Goal: Information Seeking & Learning: Learn about a topic

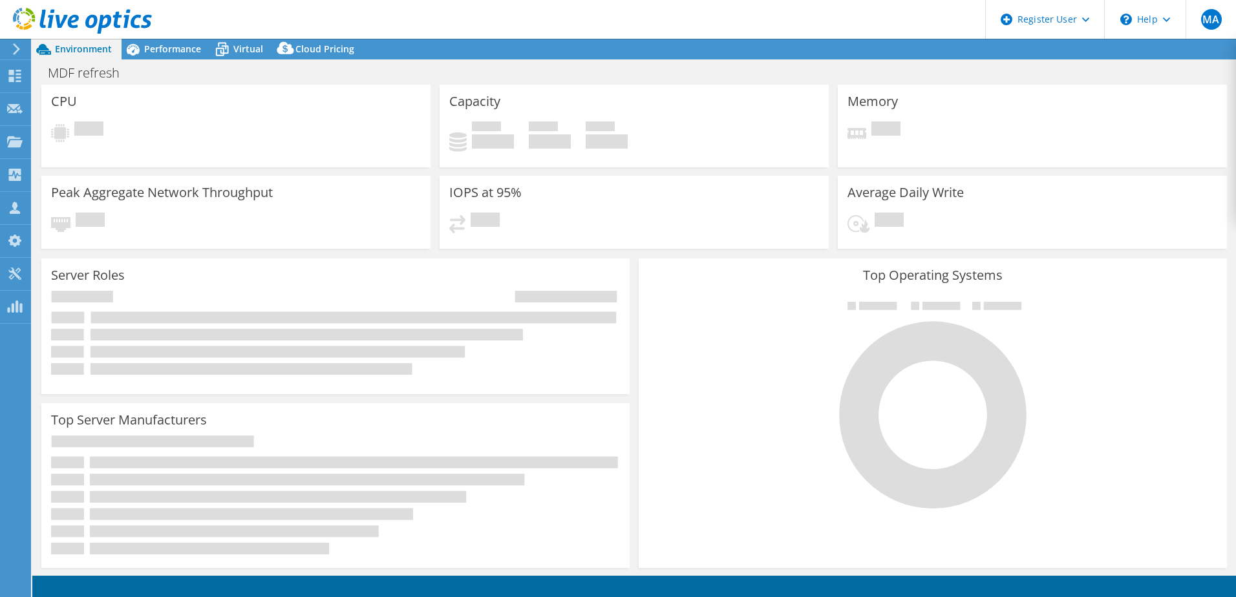
select select "USD"
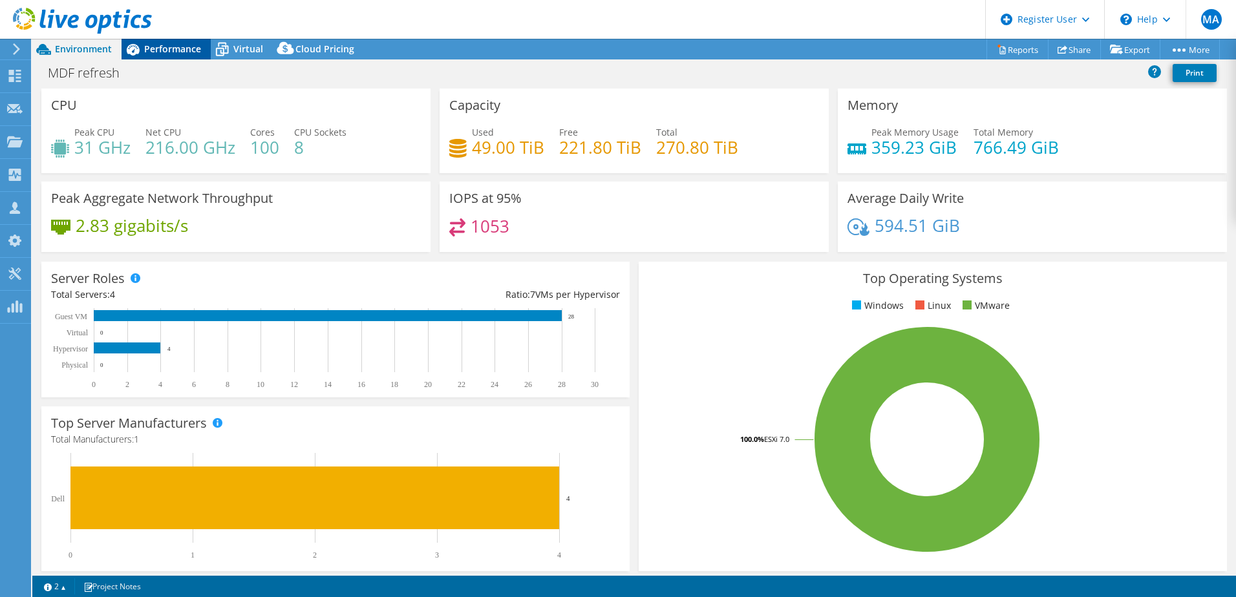
click at [198, 39] on div "Performance" at bounding box center [166, 49] width 89 height 21
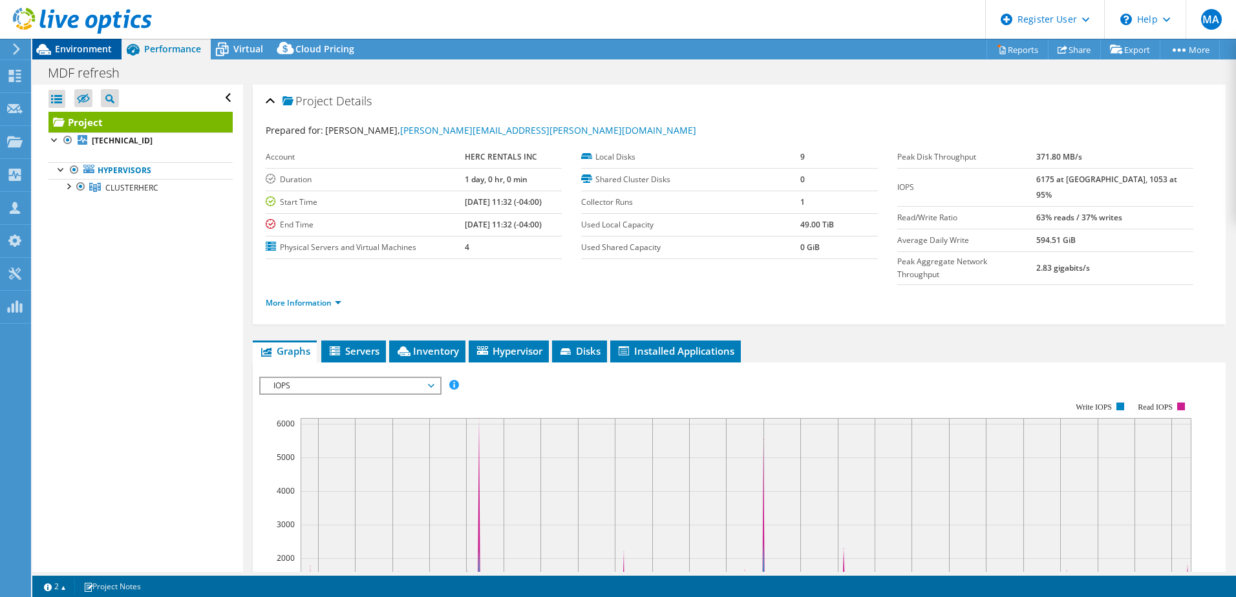
click at [92, 50] on span "Environment" at bounding box center [83, 49] width 57 height 12
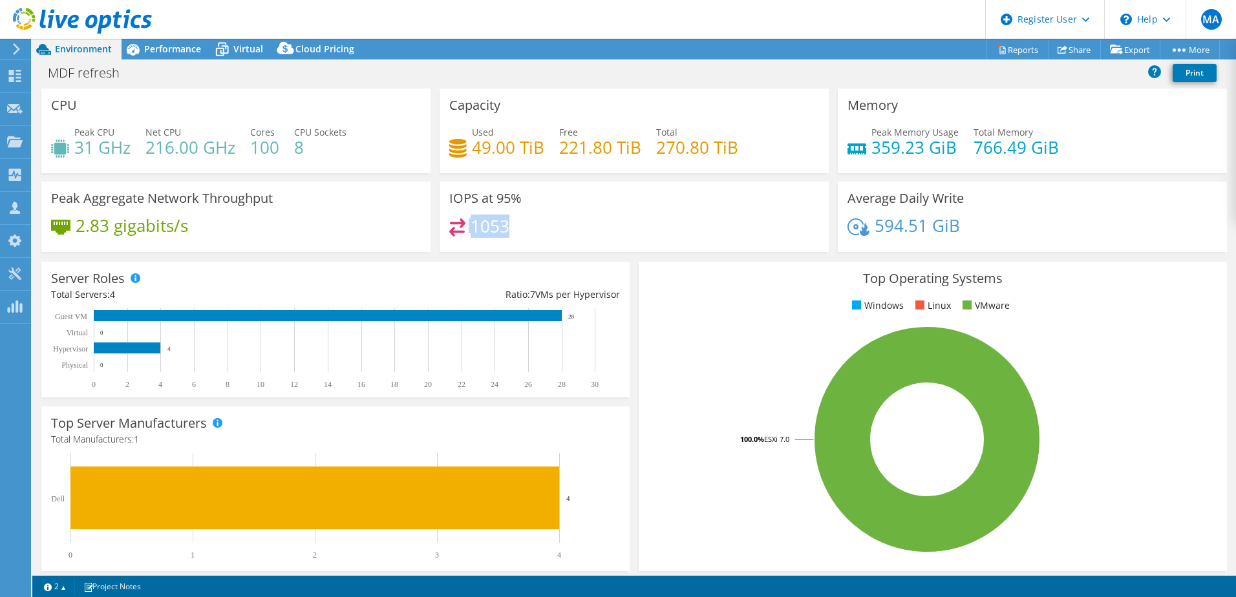
drag, startPoint x: 506, startPoint y: 233, endPoint x: 461, endPoint y: 221, distance: 46.7
click at [461, 221] on div "1053" at bounding box center [634, 233] width 370 height 28
drag, startPoint x: 461, startPoint y: 221, endPoint x: 460, endPoint y: 228, distance: 7.1
click at [460, 228] on div "1053" at bounding box center [634, 233] width 370 height 28
click at [158, 48] on span "Performance" at bounding box center [172, 49] width 57 height 12
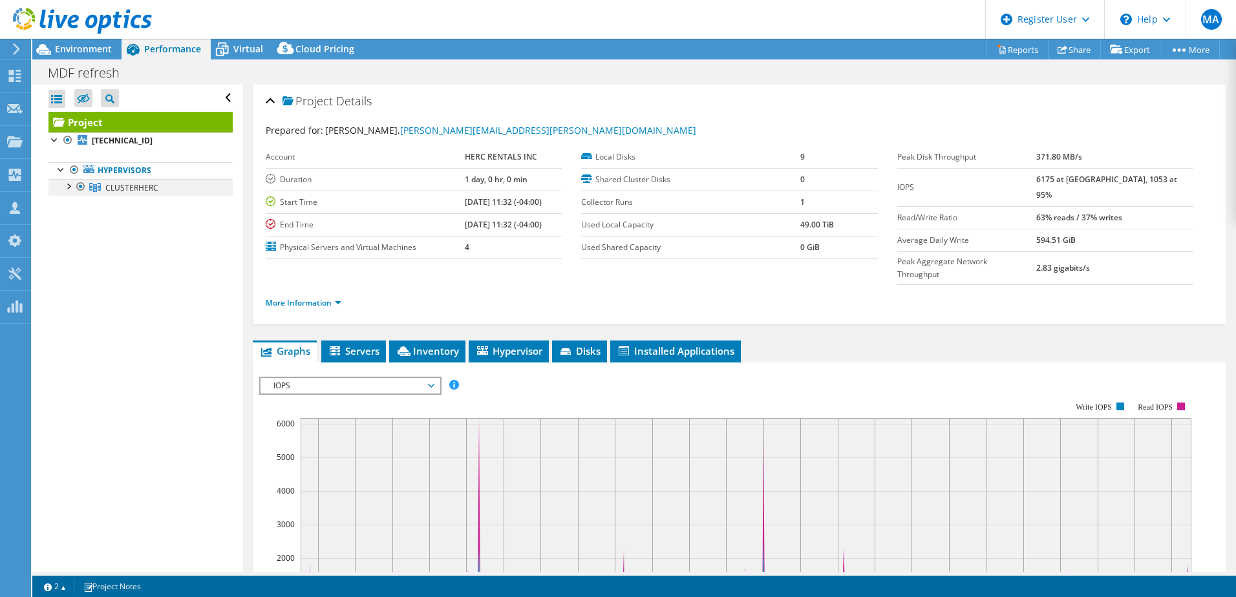
click at [69, 186] on div at bounding box center [67, 185] width 13 height 13
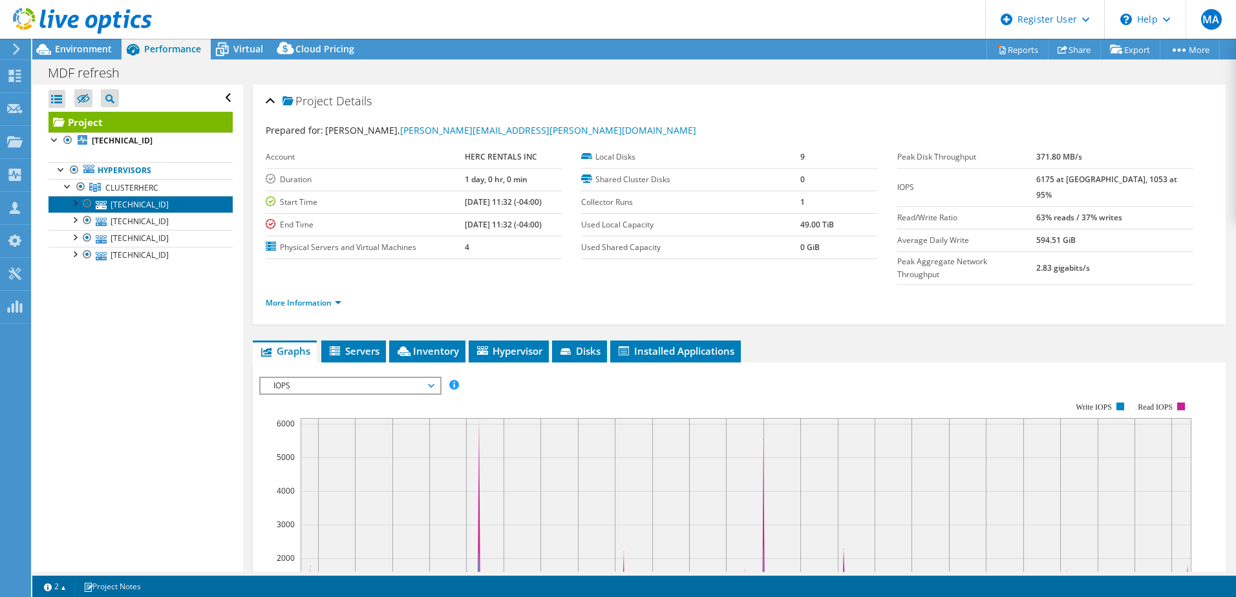
click at [127, 208] on link "[TECHNICAL_ID]" at bounding box center [140, 204] width 184 height 17
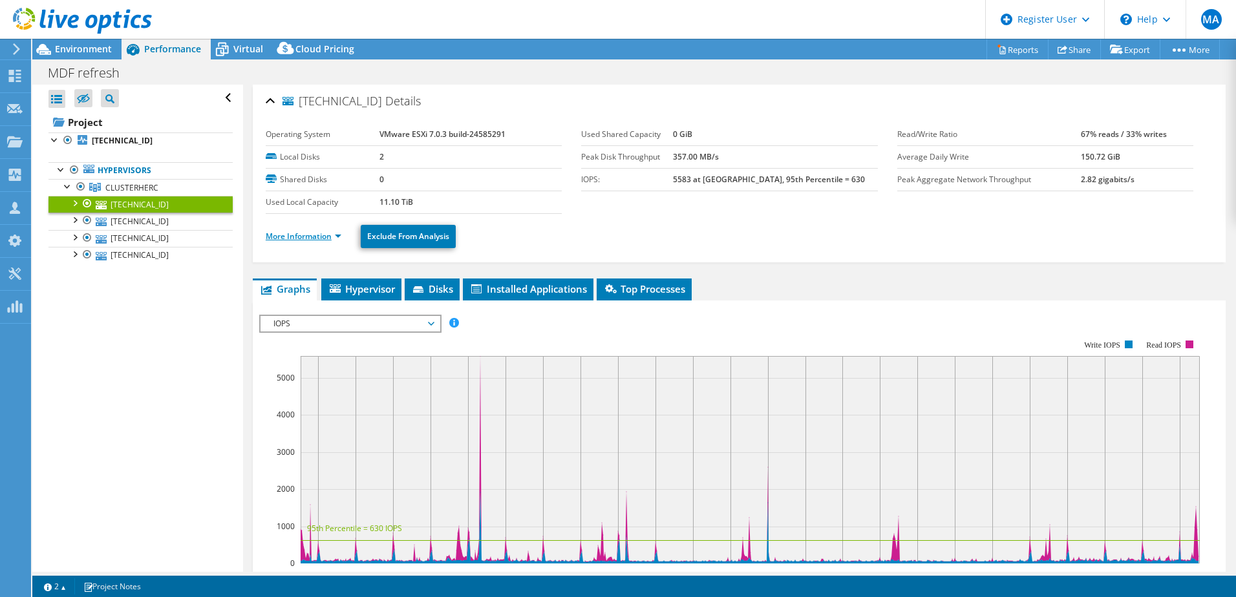
click at [328, 237] on link "More Information" at bounding box center [304, 236] width 76 height 11
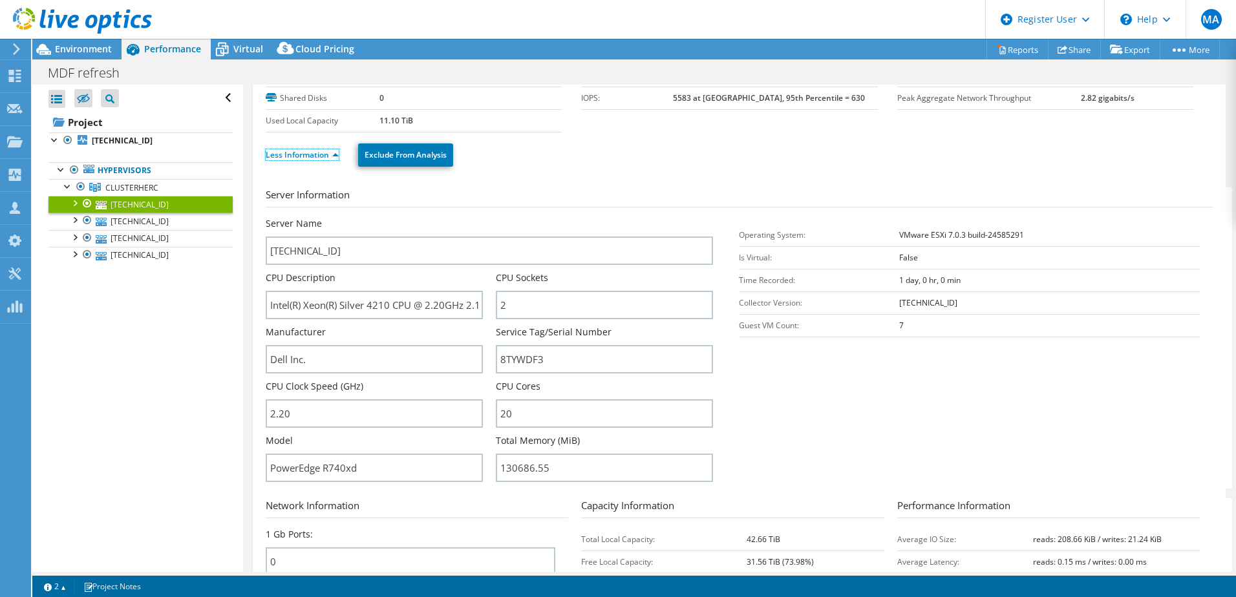
scroll to position [194, 0]
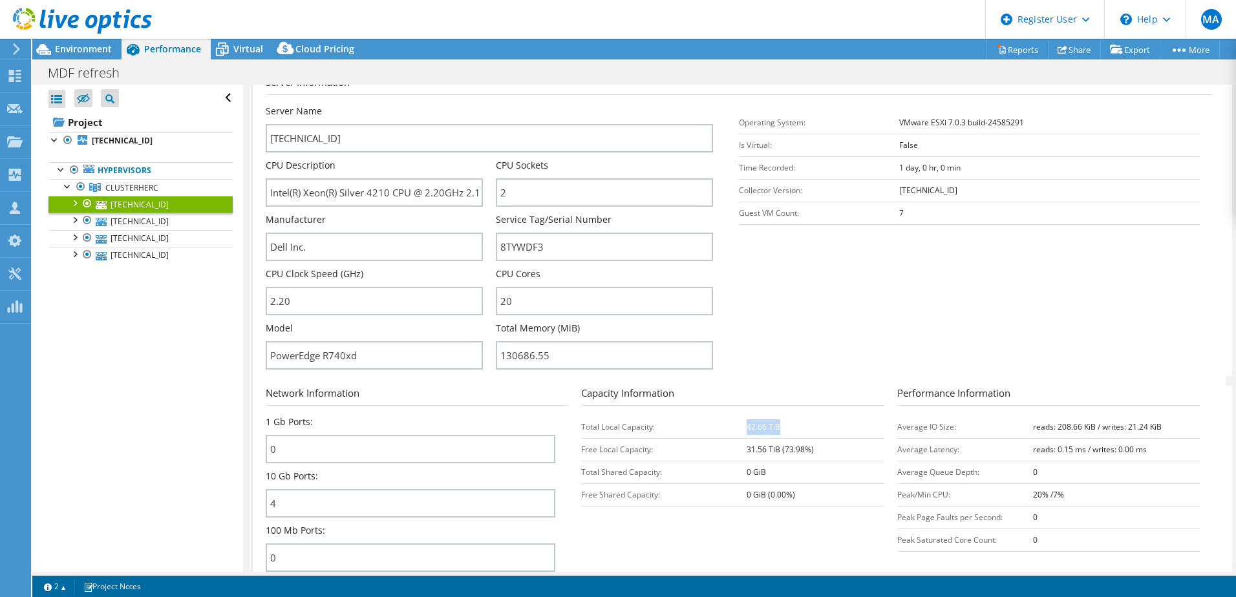
drag, startPoint x: 774, startPoint y: 428, endPoint x: 742, endPoint y: 424, distance: 31.9
click at [747, 424] on b "42.66 TiB" at bounding box center [764, 427] width 34 height 11
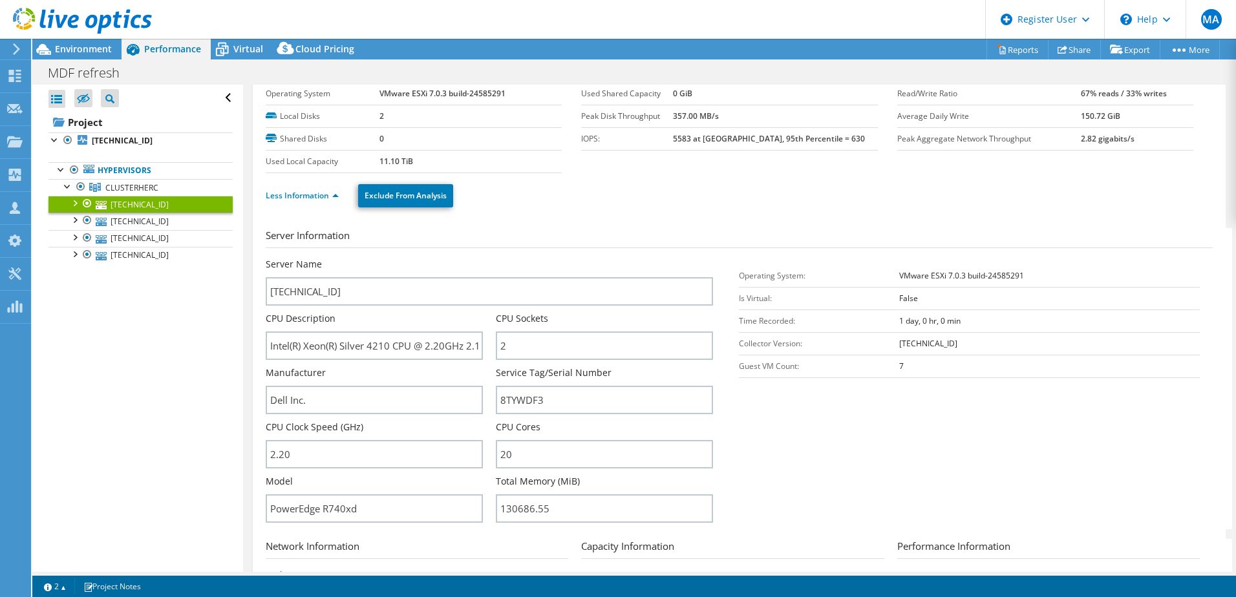
scroll to position [0, 0]
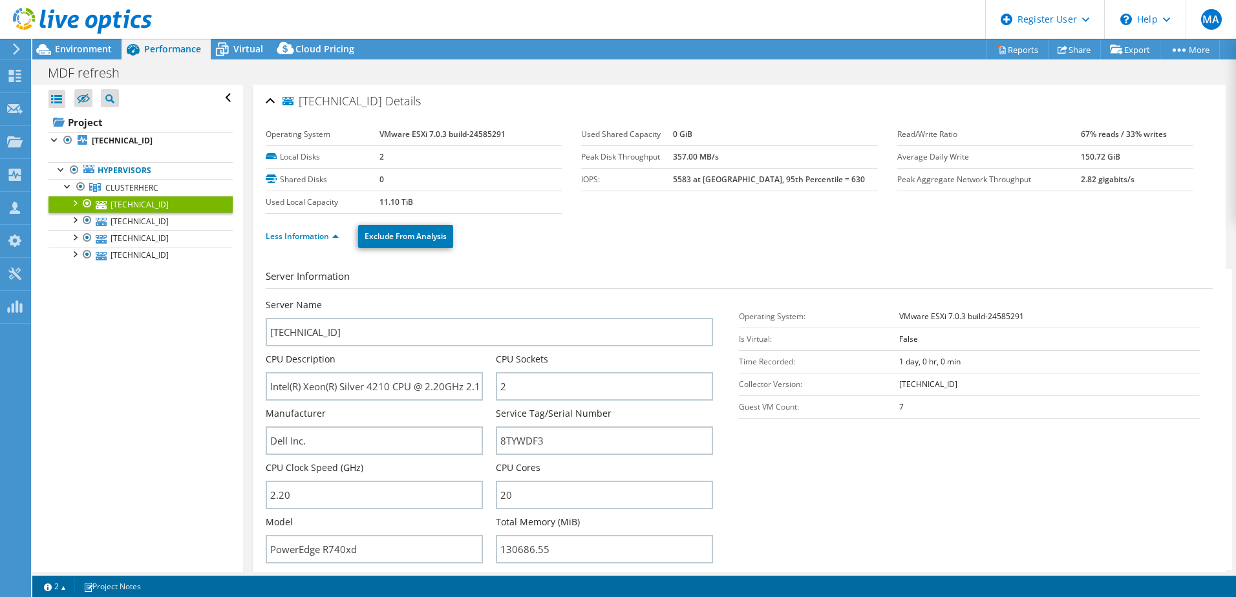
drag, startPoint x: 400, startPoint y: 206, endPoint x: 369, endPoint y: 202, distance: 31.4
click at [369, 202] on tr "Used Local Capacity 11.10 TiB" at bounding box center [414, 202] width 296 height 23
click at [129, 221] on link "[TECHNICAL_ID]" at bounding box center [140, 221] width 184 height 17
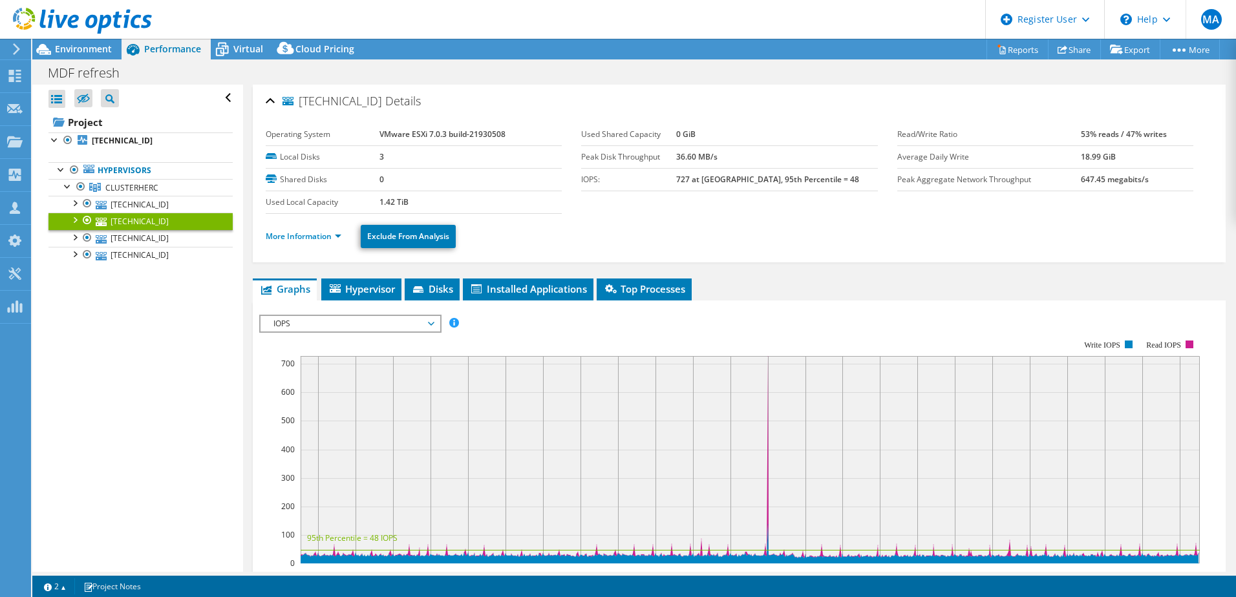
drag, startPoint x: 698, startPoint y: 177, endPoint x: 722, endPoint y: 179, distance: 24.0
click at [722, 179] on tr "IOPS: 727 at Peak, 95th Percentile = 48" at bounding box center [729, 179] width 296 height 23
drag, startPoint x: 722, startPoint y: 179, endPoint x: 732, endPoint y: 199, distance: 22.3
click at [732, 199] on section "Operating System VMware ESXi 7.0.3 build-21930508 Local Disks 3 Shared Disks 0 …" at bounding box center [582, 168] width 632 height 91
click at [279, 237] on link "More Information" at bounding box center [304, 236] width 76 height 11
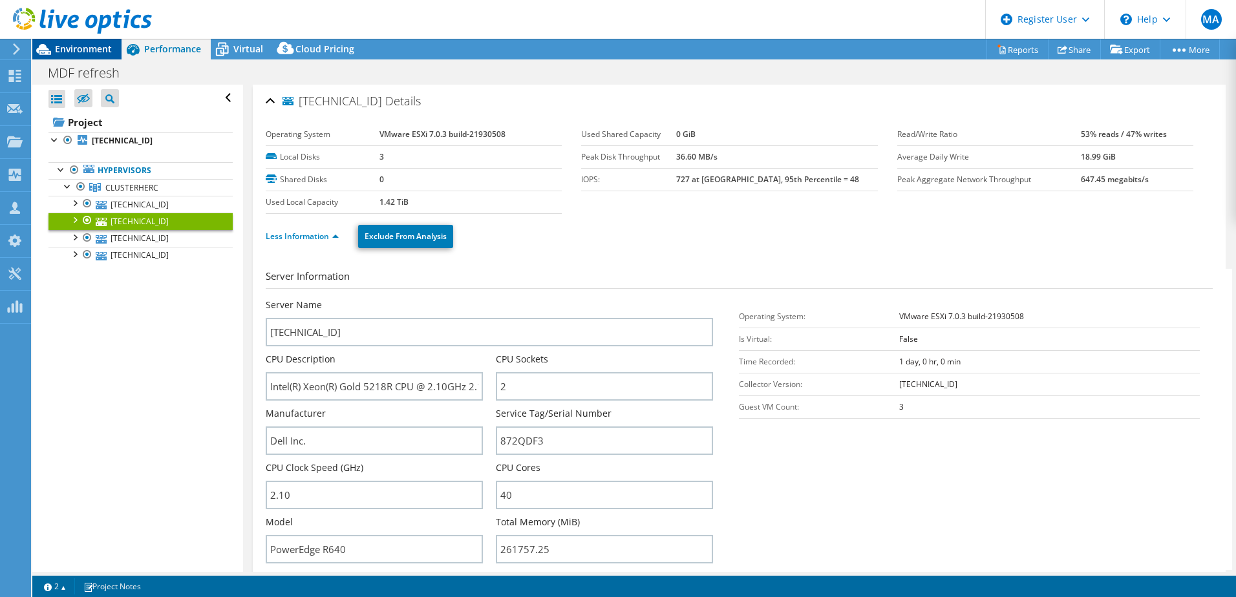
click at [98, 57] on div "Environment" at bounding box center [76, 49] width 89 height 21
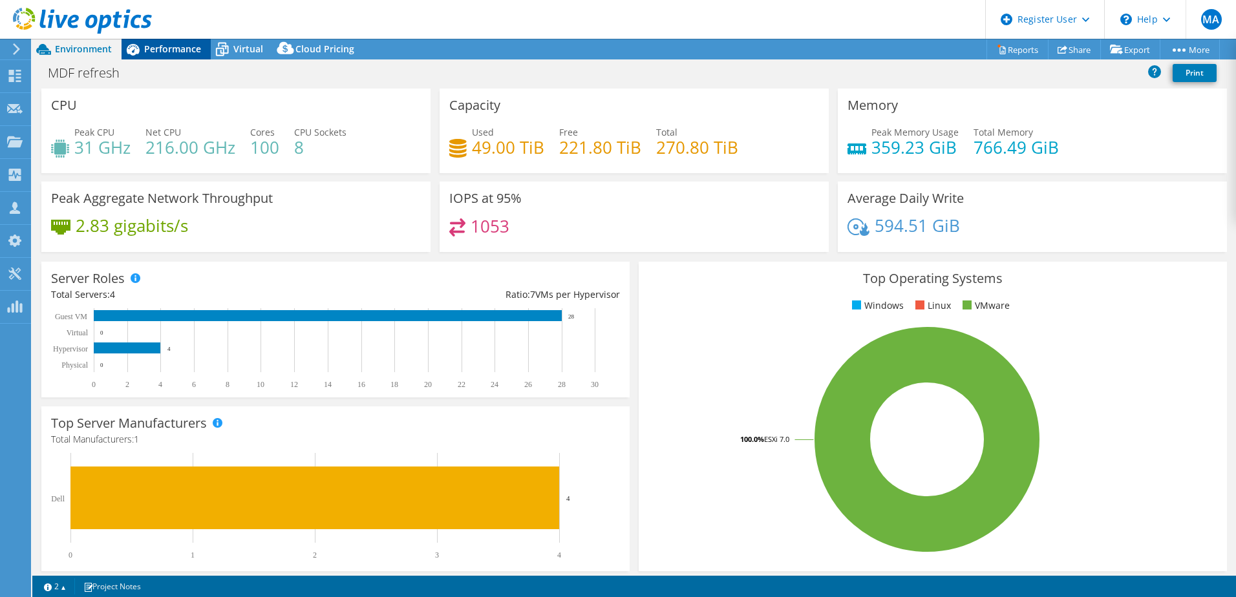
click at [156, 43] on span "Performance" at bounding box center [172, 49] width 57 height 12
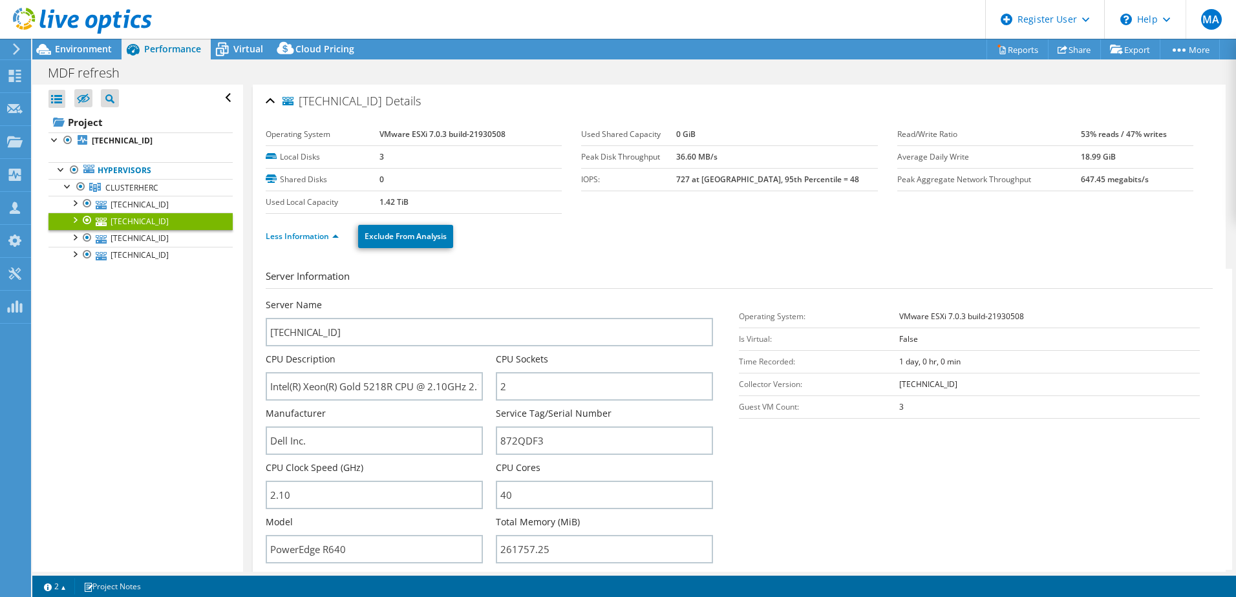
click at [74, 222] on div at bounding box center [74, 219] width 13 height 13
drag, startPoint x: 102, startPoint y: 48, endPoint x: 408, endPoint y: 268, distance: 376.6
click at [101, 48] on span "Environment" at bounding box center [83, 49] width 57 height 12
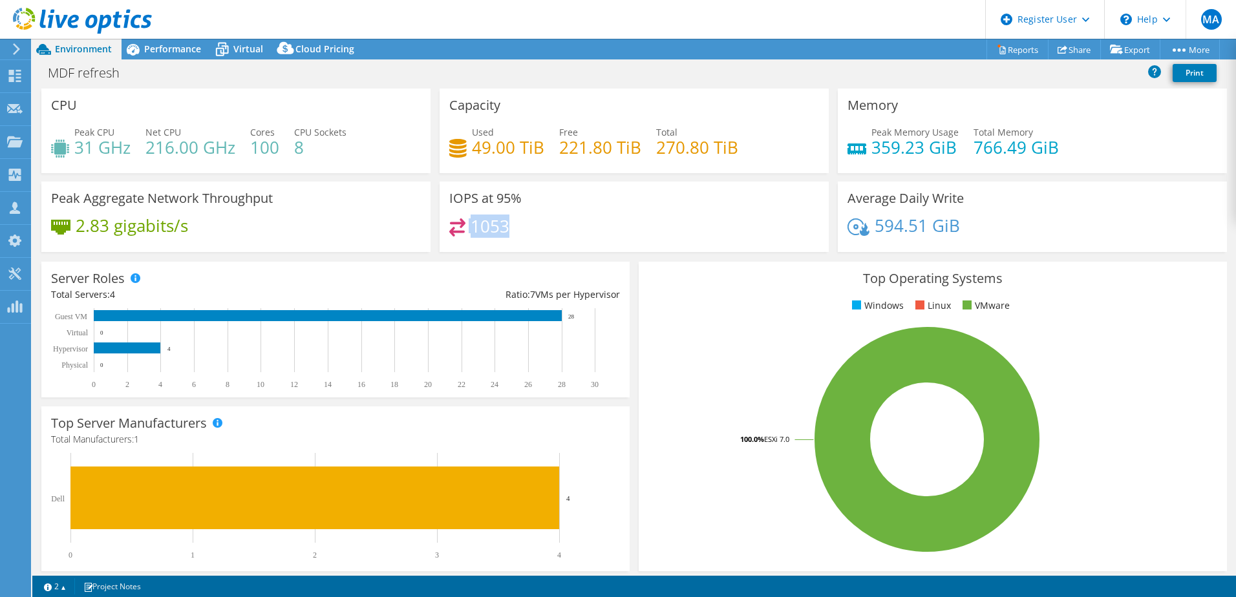
drag, startPoint x: 506, startPoint y: 213, endPoint x: 548, endPoint y: 242, distance: 50.2
click at [545, 242] on div "IOPS at 95% 1053" at bounding box center [634, 217] width 389 height 70
click at [151, 48] on span "Performance" at bounding box center [172, 49] width 57 height 12
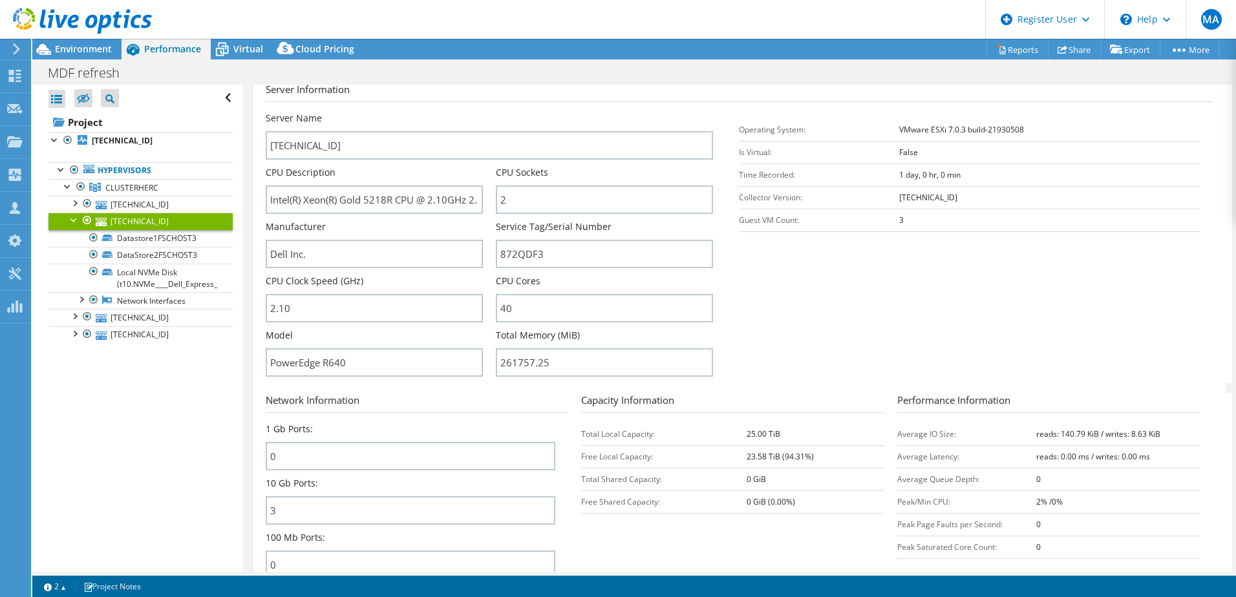
scroll to position [194, 0]
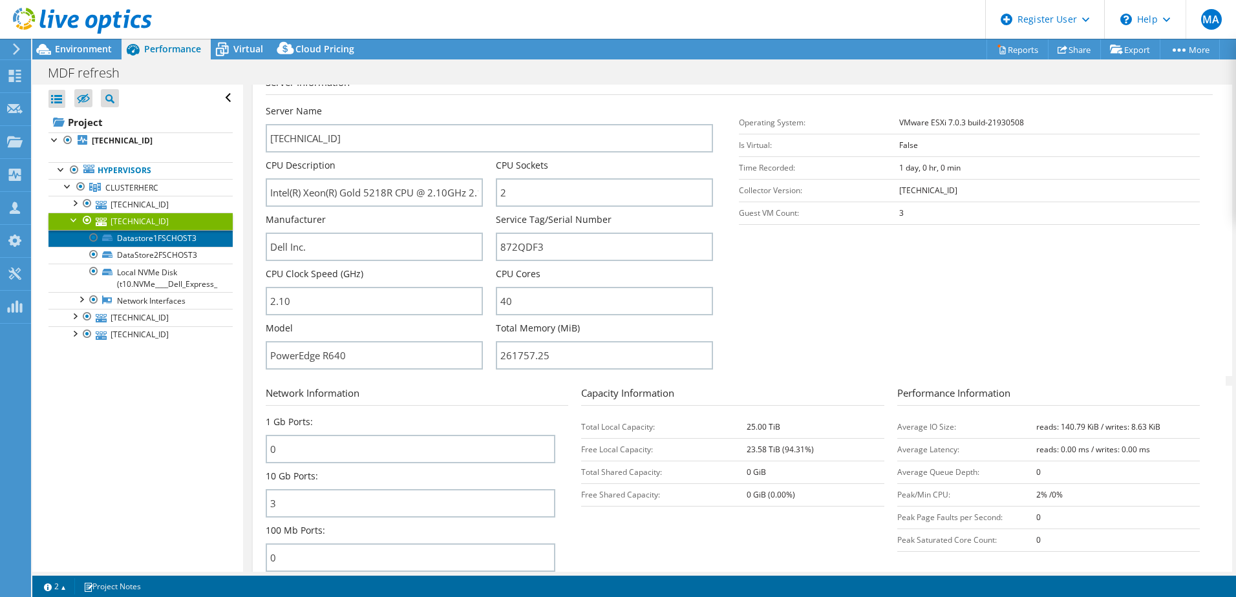
click at [124, 237] on link "Datastore1FSCHOST3" at bounding box center [140, 238] width 184 height 17
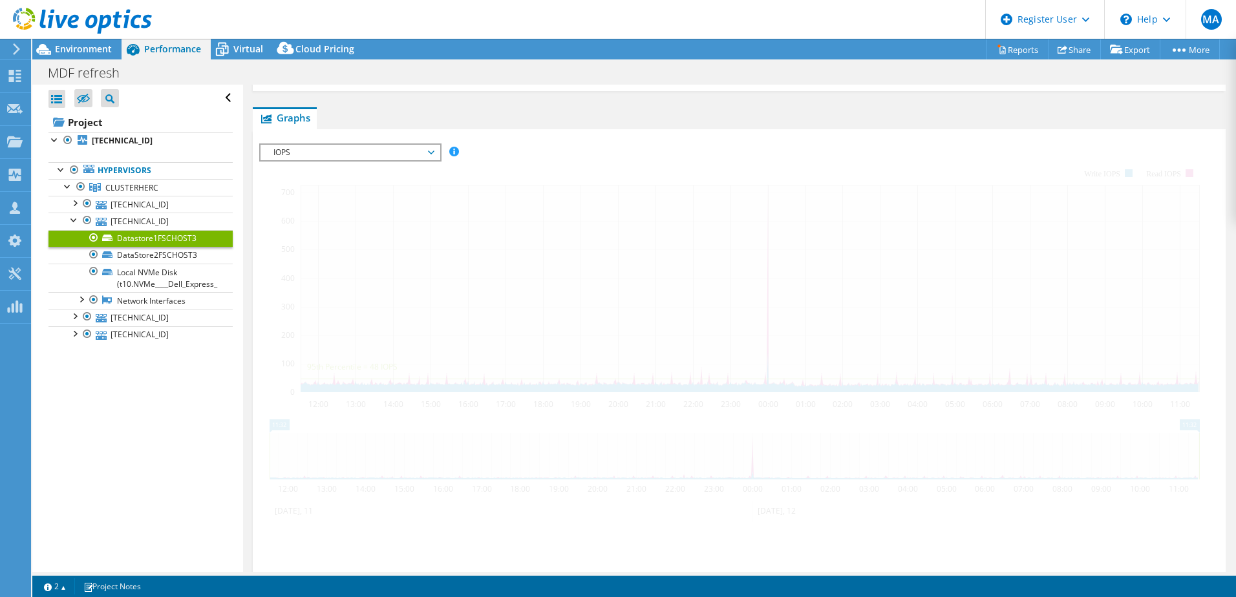
scroll to position [200, 0]
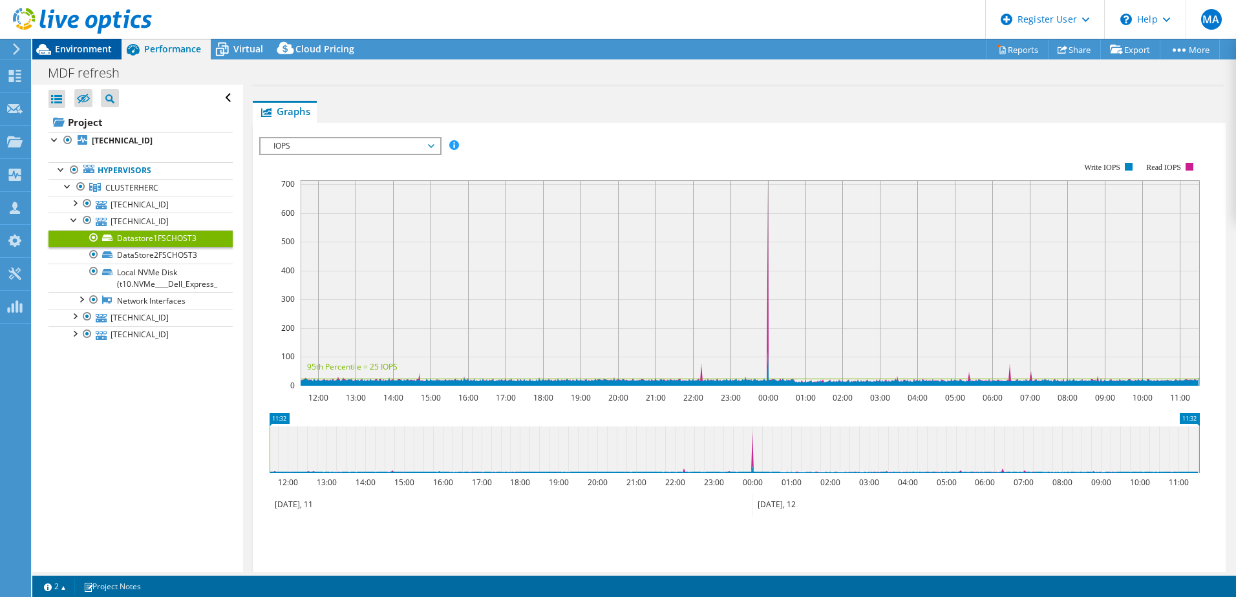
click at [52, 50] on icon at bounding box center [43, 49] width 23 height 23
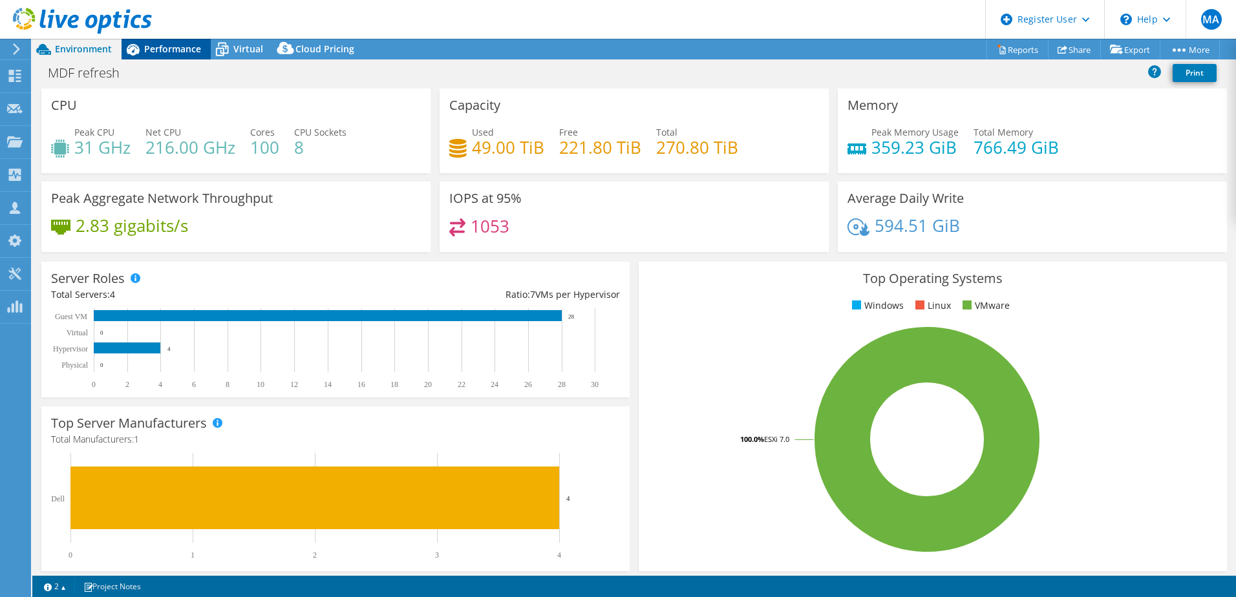
click at [164, 44] on span "Performance" at bounding box center [172, 49] width 57 height 12
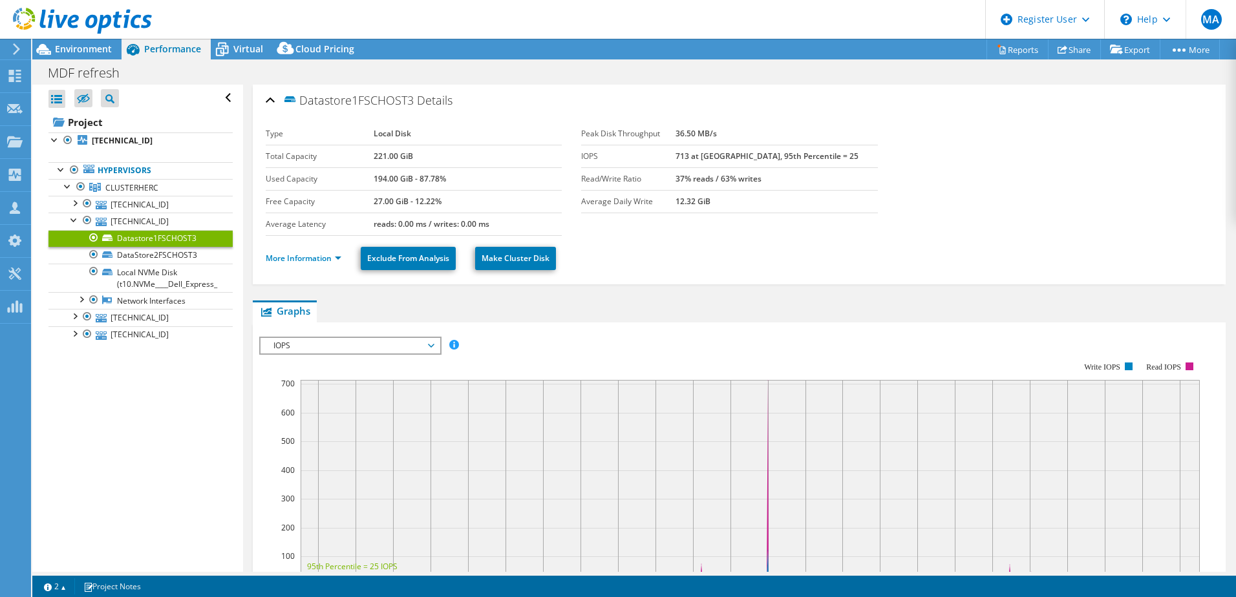
scroll to position [0, 0]
click at [115, 136] on b "[TECHNICAL_ID]" at bounding box center [122, 140] width 61 height 11
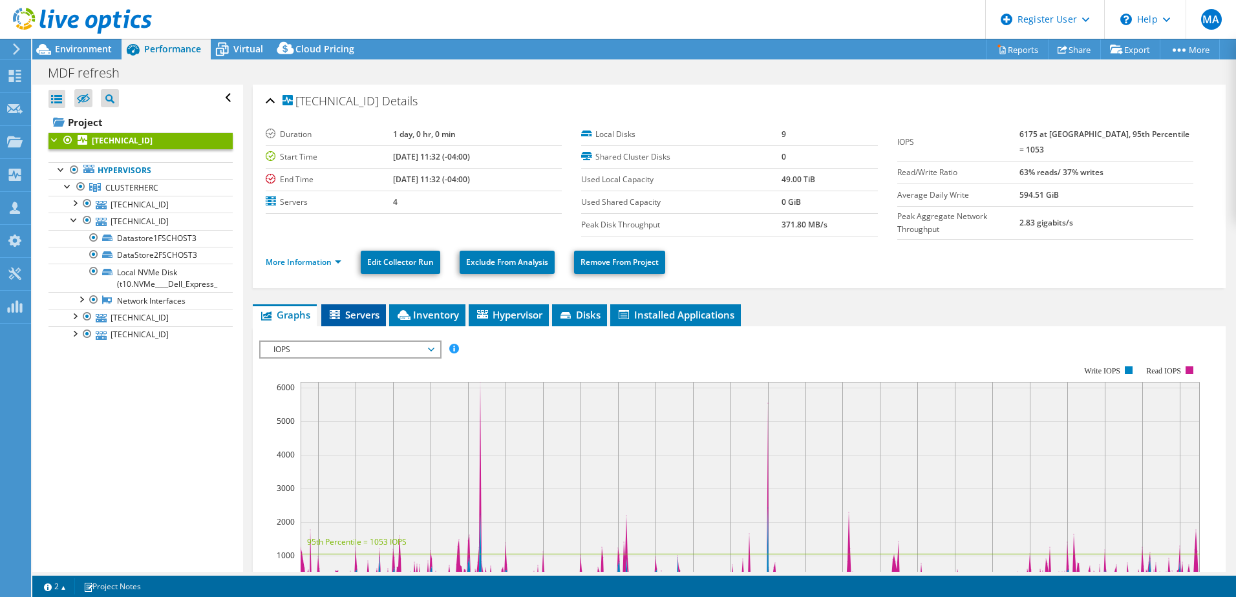
click at [352, 316] on span "Servers" at bounding box center [354, 314] width 52 height 13
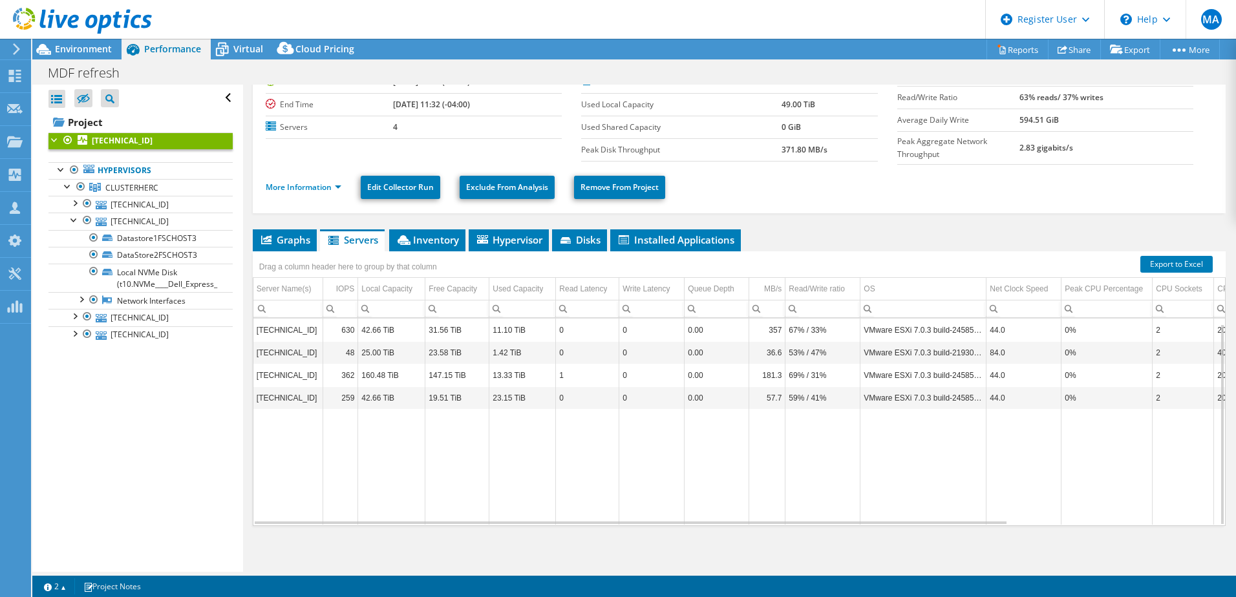
scroll to position [5, 0]
click at [458, 244] on li "Inventory" at bounding box center [427, 241] width 76 height 22
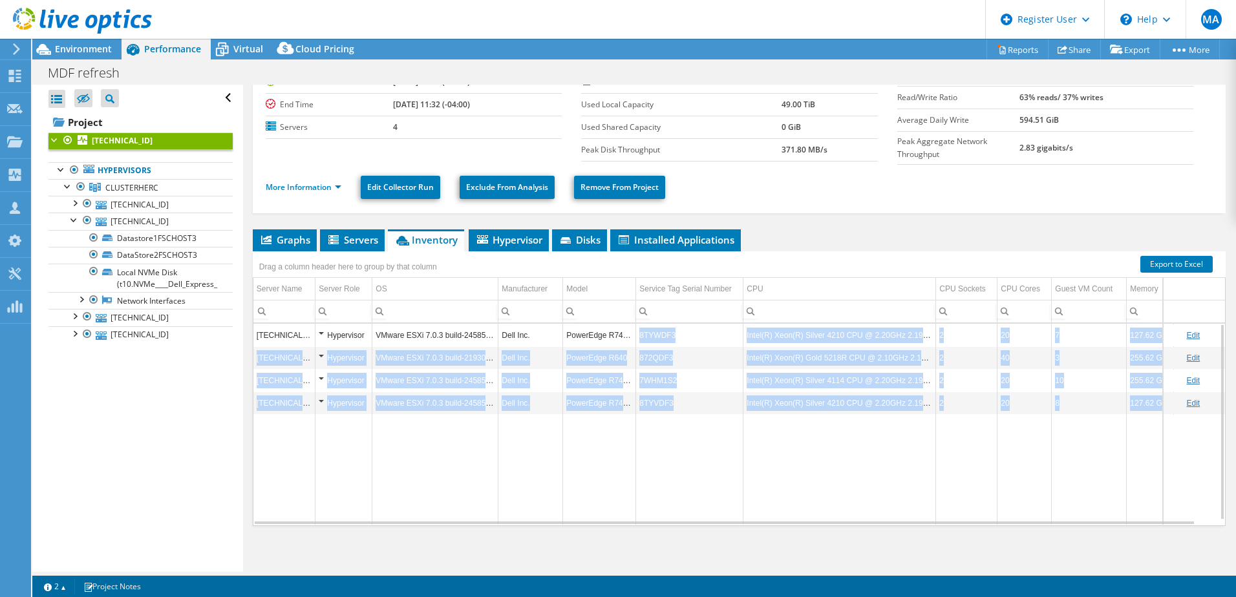
drag, startPoint x: 621, startPoint y: 332, endPoint x: 621, endPoint y: 422, distance: 90.5
click at [621, 422] on tbody "[TECHNICAL_ID] Hypervisor VMware ESXi 7.0.3 build-24585291 Dell Inc. PowerEdge …" at bounding box center [744, 424] width 983 height 201
drag, startPoint x: 621, startPoint y: 422, endPoint x: 631, endPoint y: 444, distance: 24.0
click at [631, 444] on td "Data grid" at bounding box center [599, 469] width 73 height 111
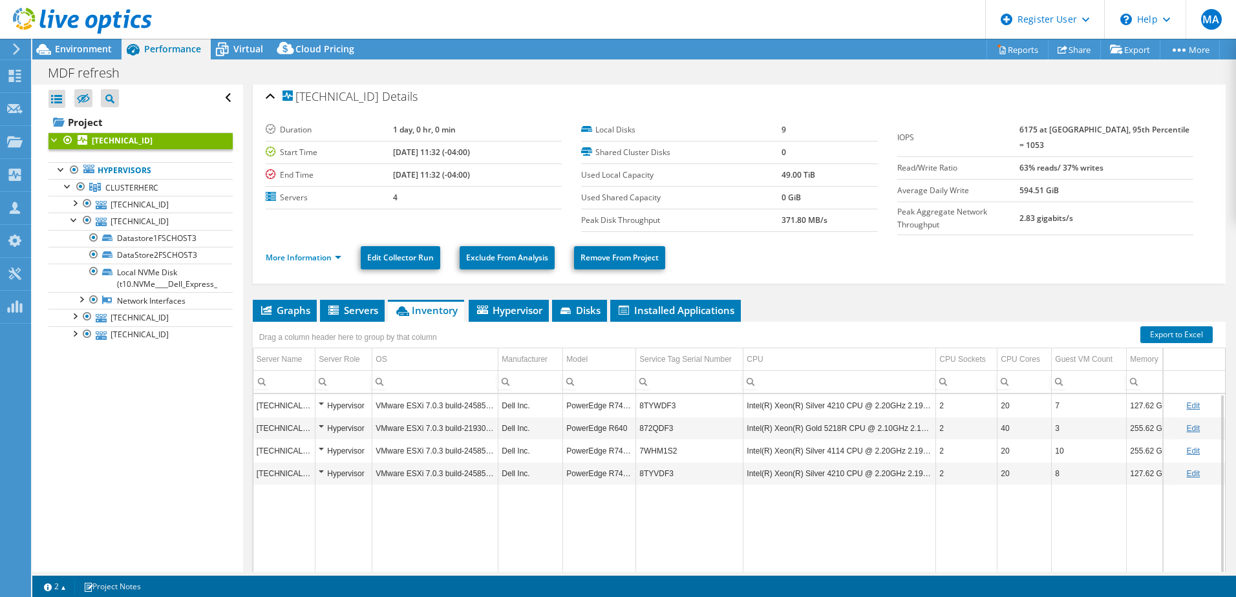
scroll to position [0, 0]
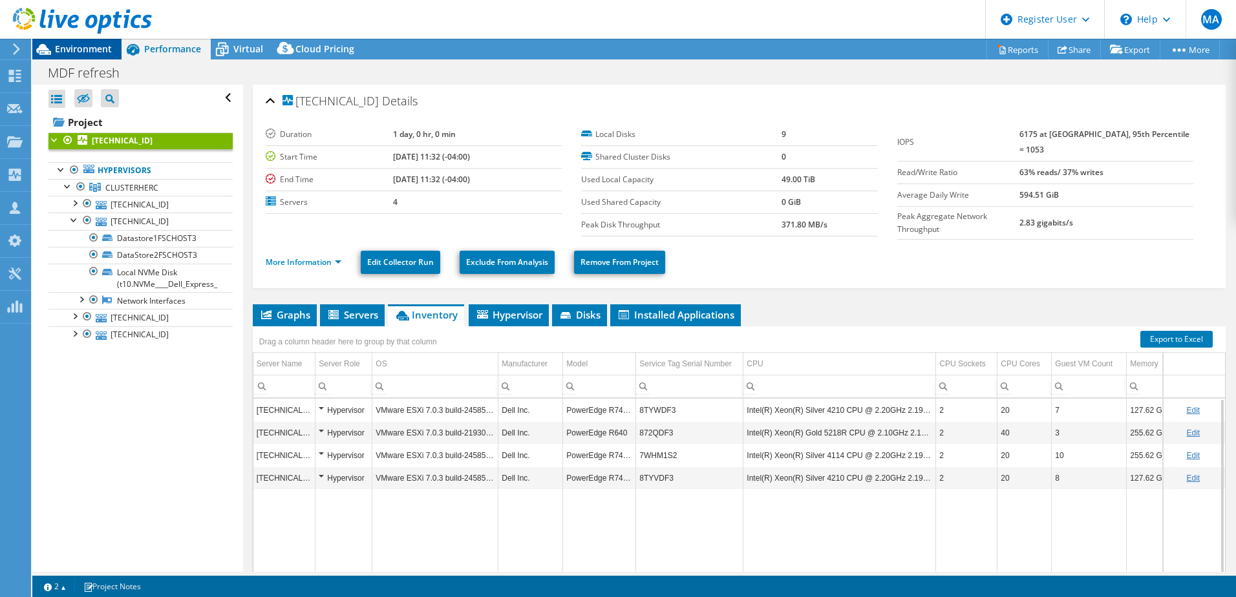
click at [118, 47] on div "Environment" at bounding box center [76, 49] width 89 height 21
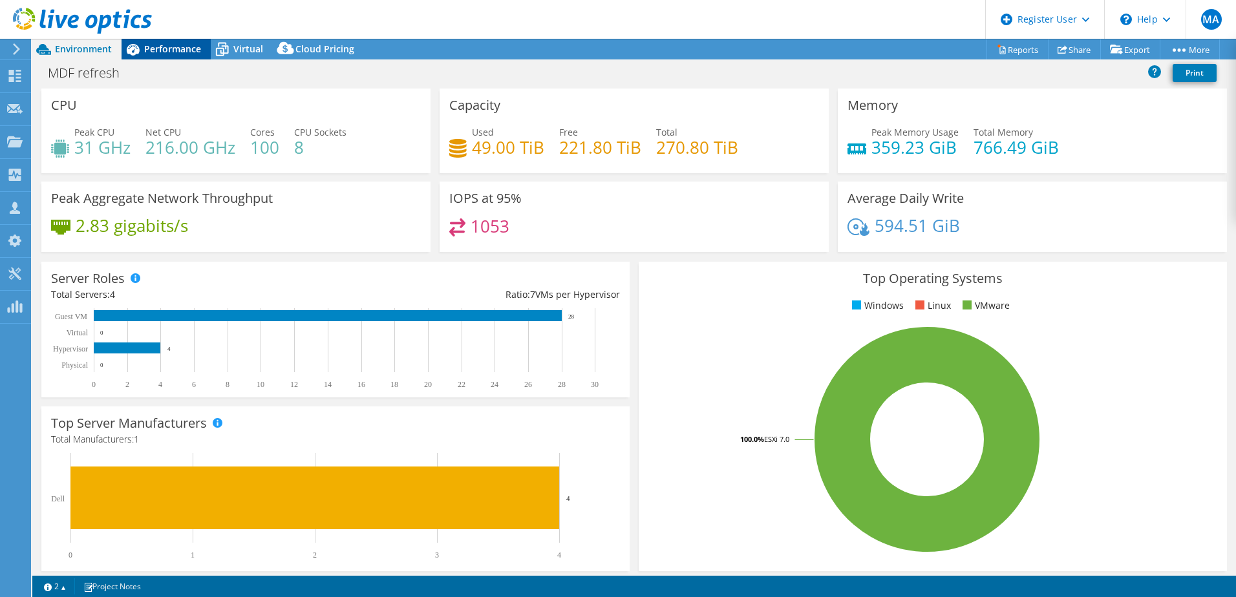
click at [182, 43] on span "Performance" at bounding box center [172, 49] width 57 height 12
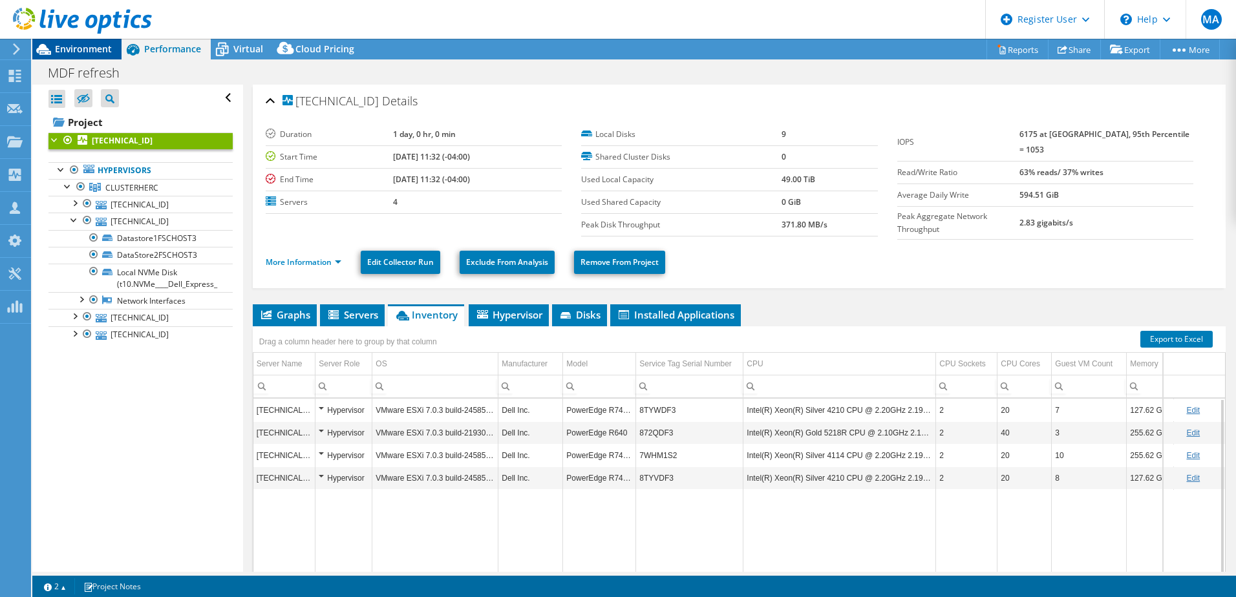
click at [71, 48] on span "Environment" at bounding box center [83, 49] width 57 height 12
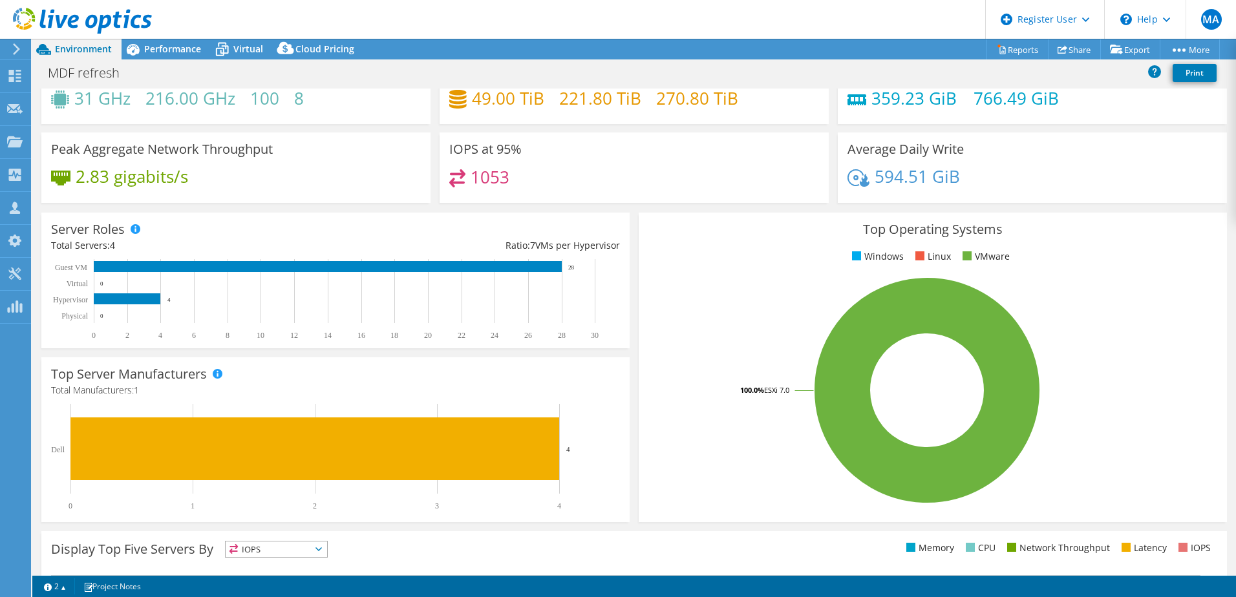
scroll to position [129, 0]
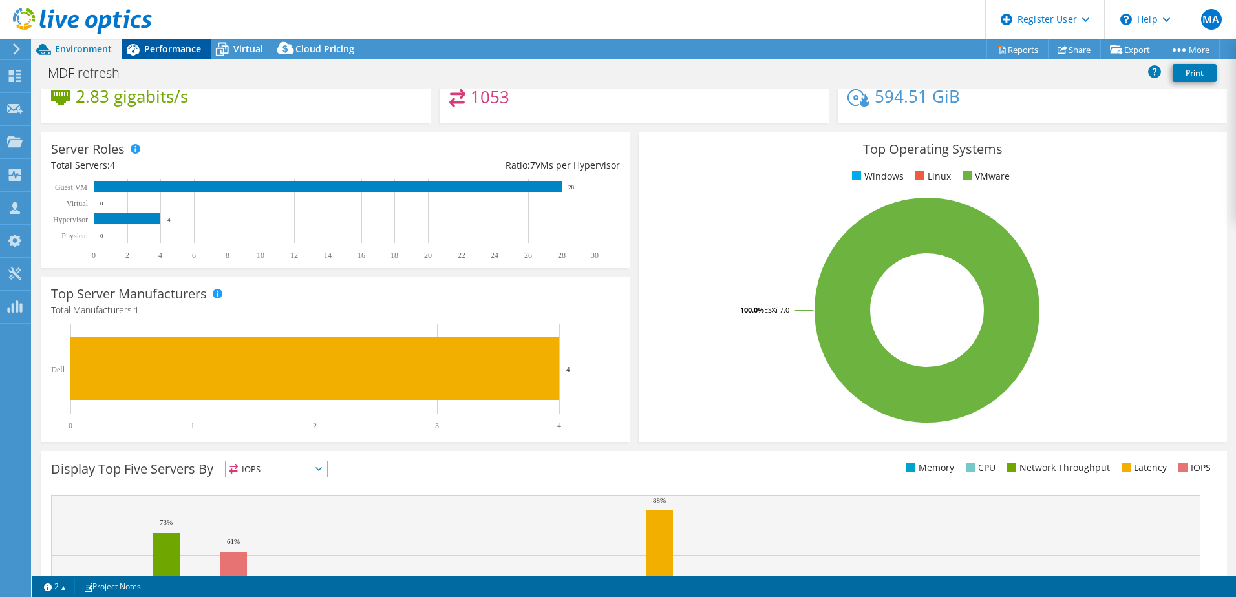
click at [174, 44] on span "Performance" at bounding box center [172, 49] width 57 height 12
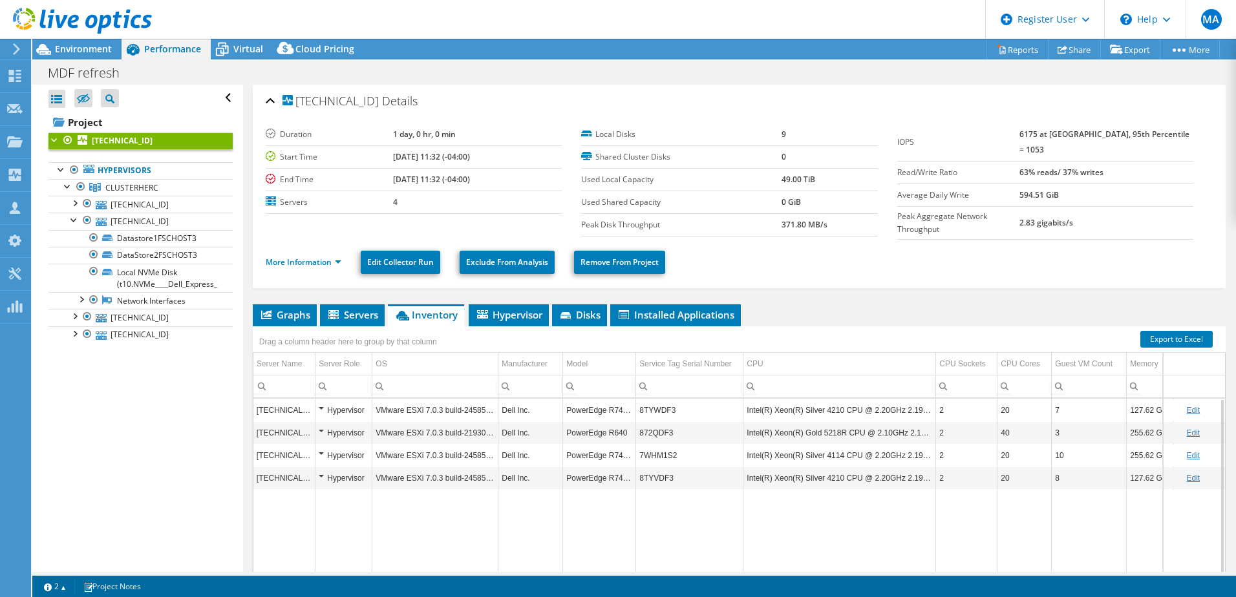
scroll to position [0, 0]
click at [281, 310] on span "Graphs" at bounding box center [284, 314] width 51 height 13
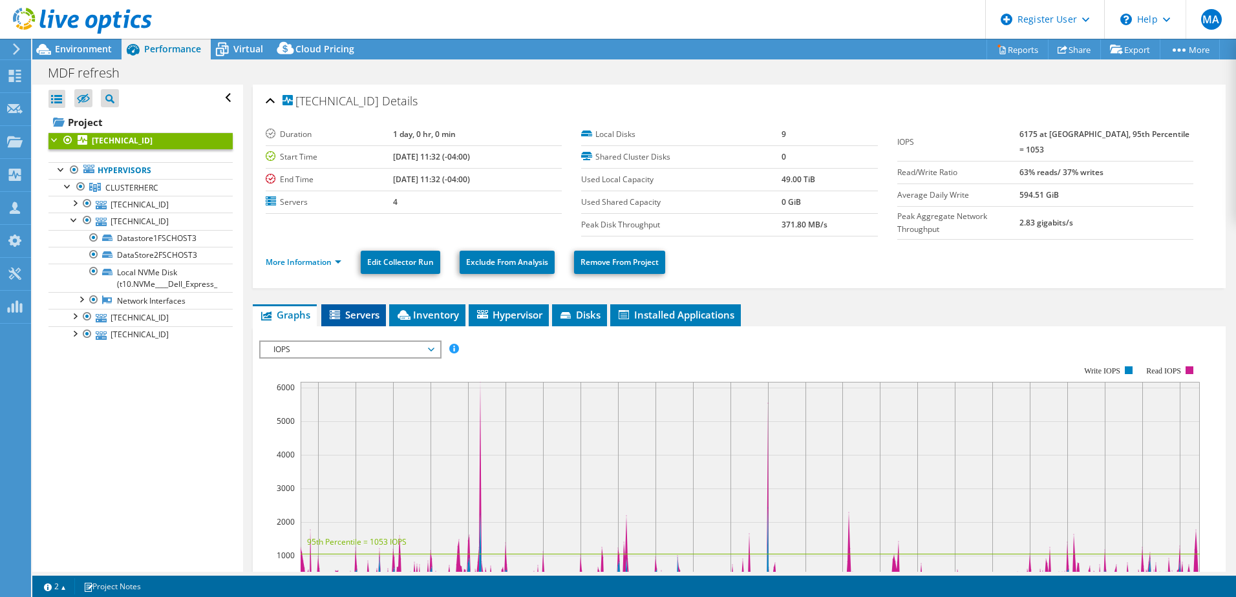
click at [351, 312] on span "Servers" at bounding box center [354, 314] width 52 height 13
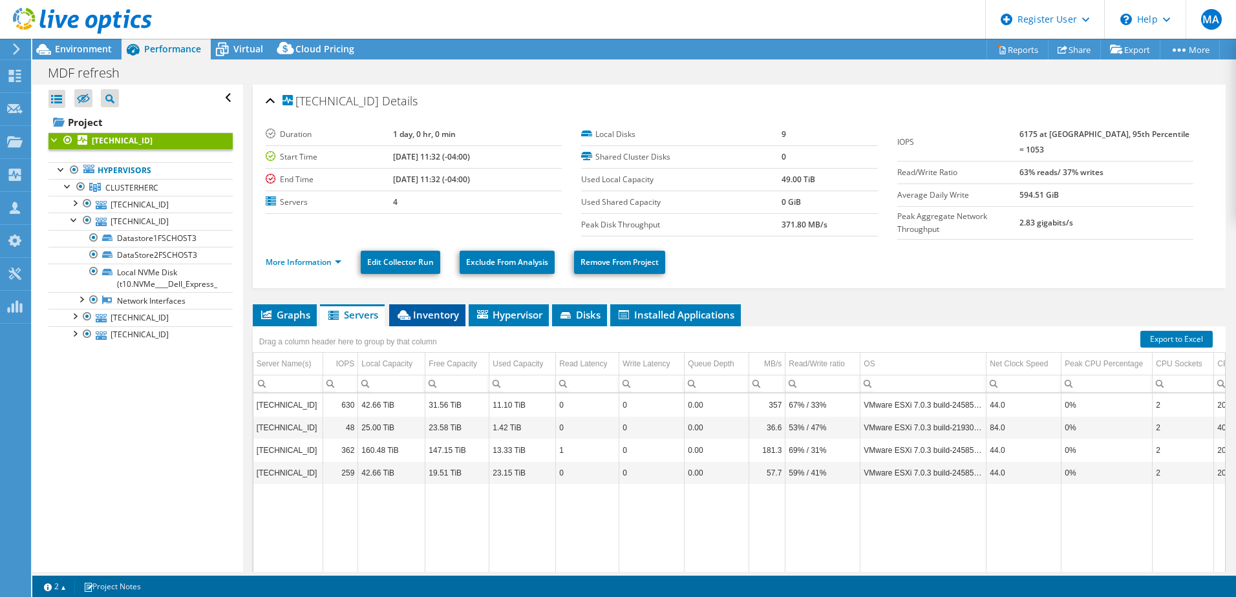
click at [405, 316] on icon at bounding box center [404, 315] width 13 height 10
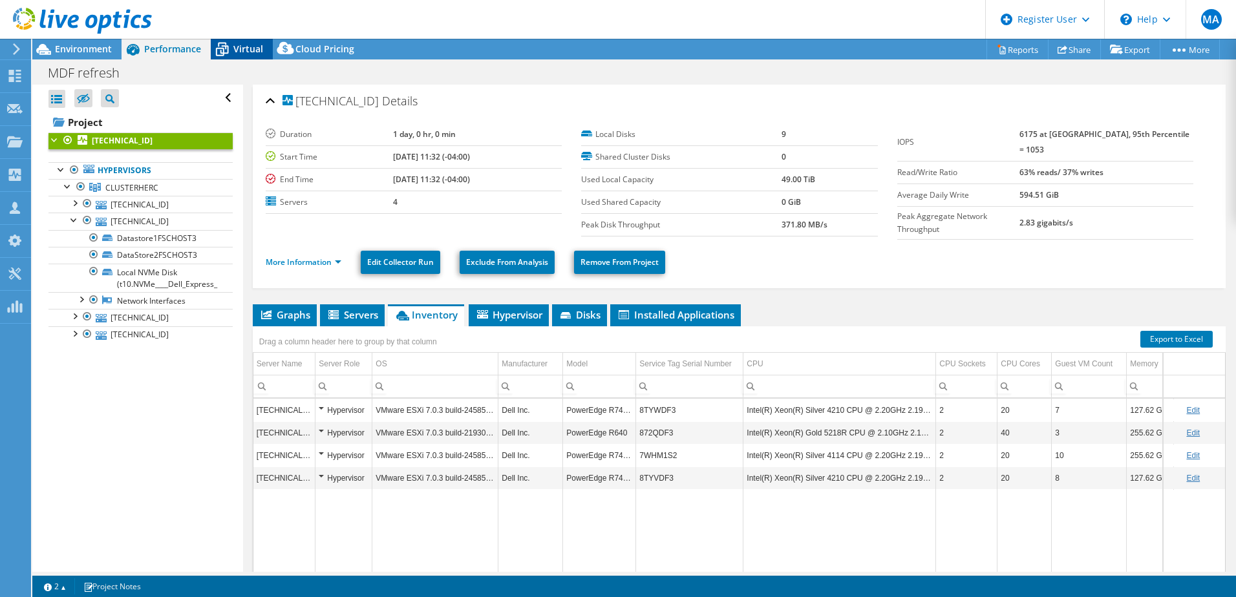
click at [242, 47] on span "Virtual" at bounding box center [248, 49] width 30 height 12
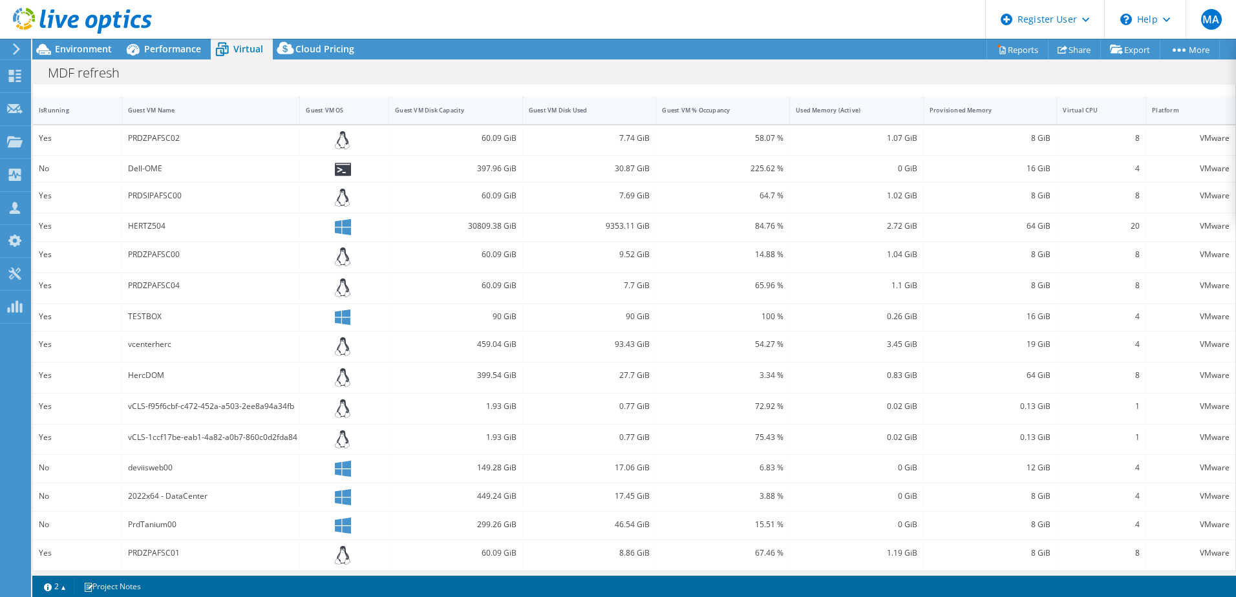
scroll to position [289, 0]
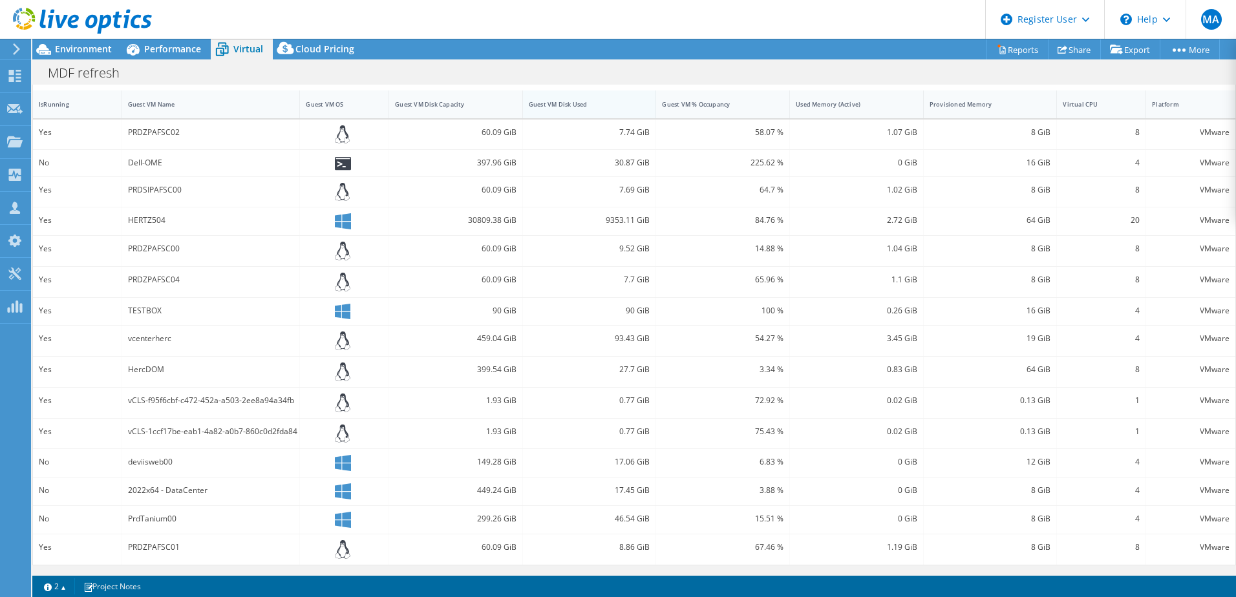
click at [603, 107] on div "Guest VM Disk Used" at bounding box center [582, 104] width 106 height 8
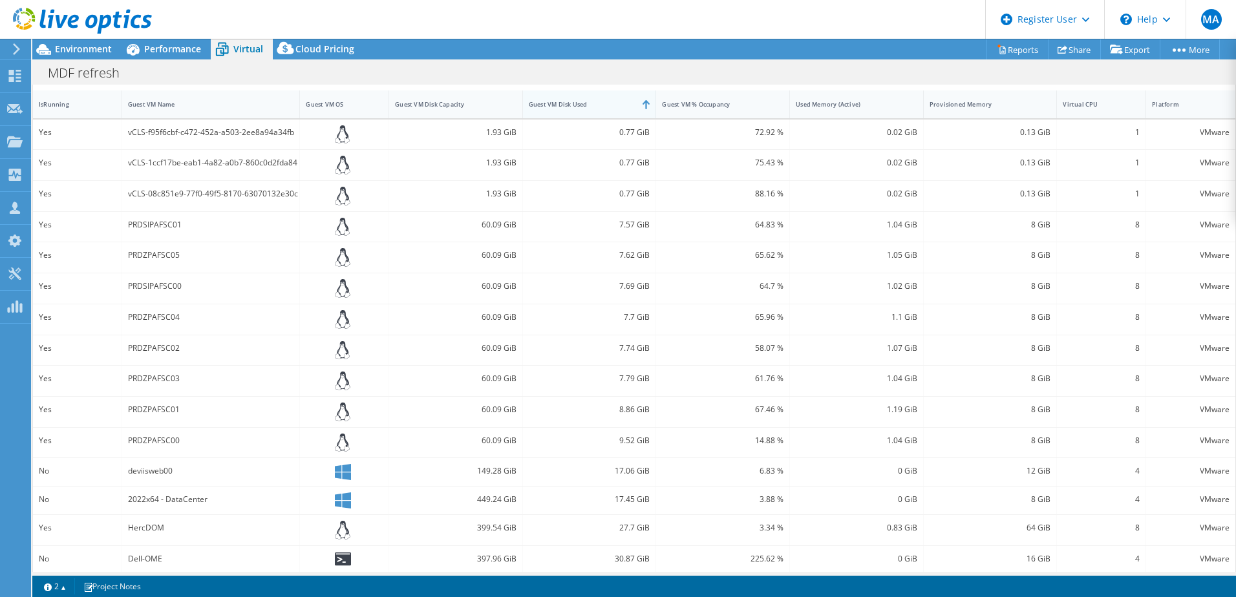
click at [603, 107] on div "Guest VM Disk Used" at bounding box center [582, 104] width 106 height 8
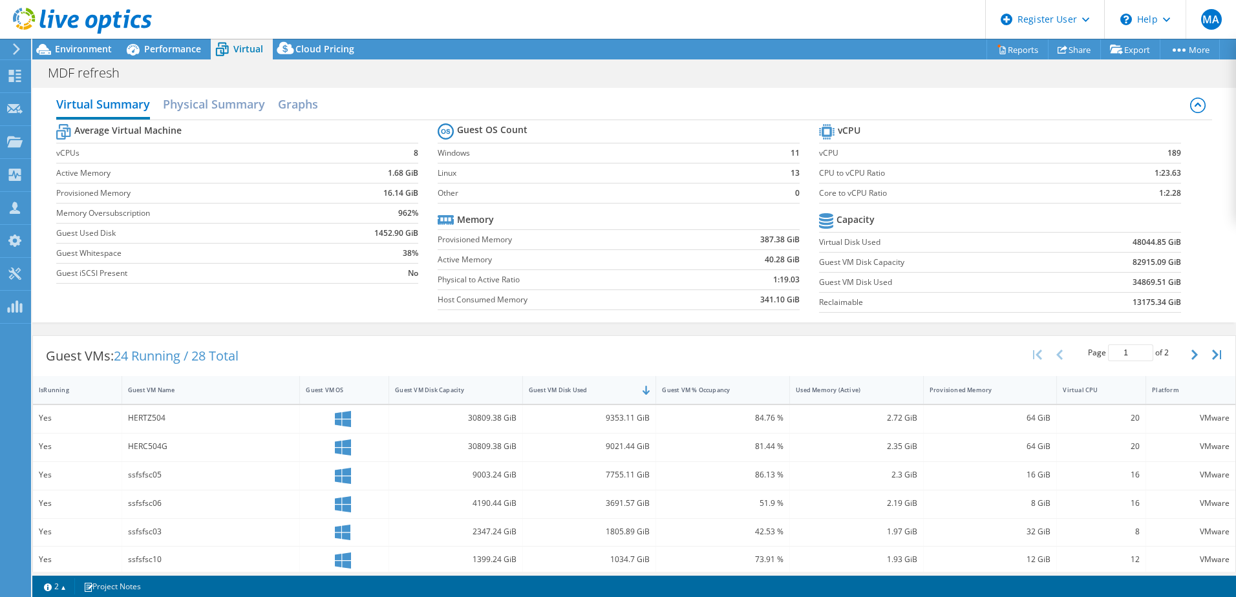
scroll to position [0, 0]
click at [173, 54] on span "Performance" at bounding box center [172, 49] width 57 height 12
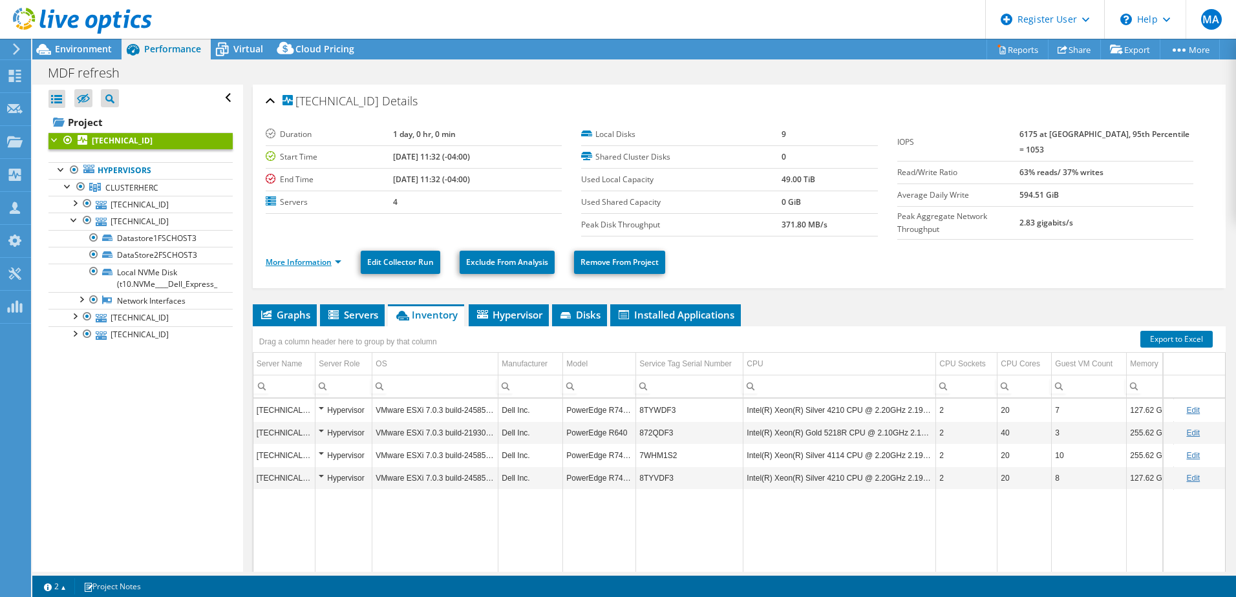
click at [335, 257] on link "More Information" at bounding box center [304, 262] width 76 height 11
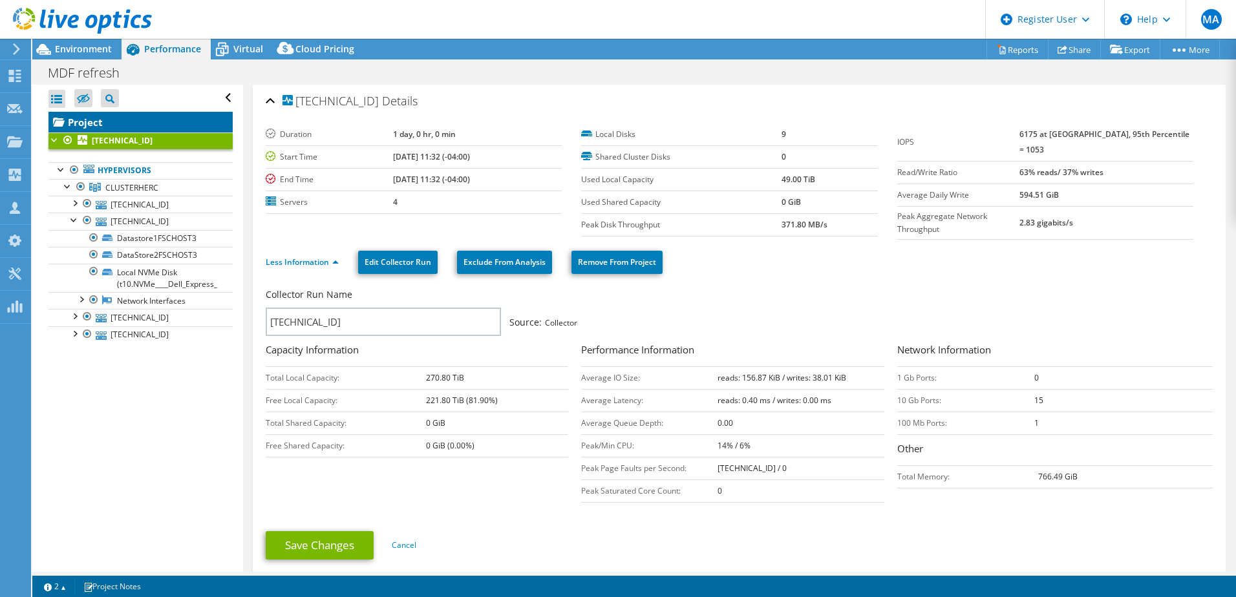
click at [114, 125] on link "Project" at bounding box center [140, 122] width 184 height 21
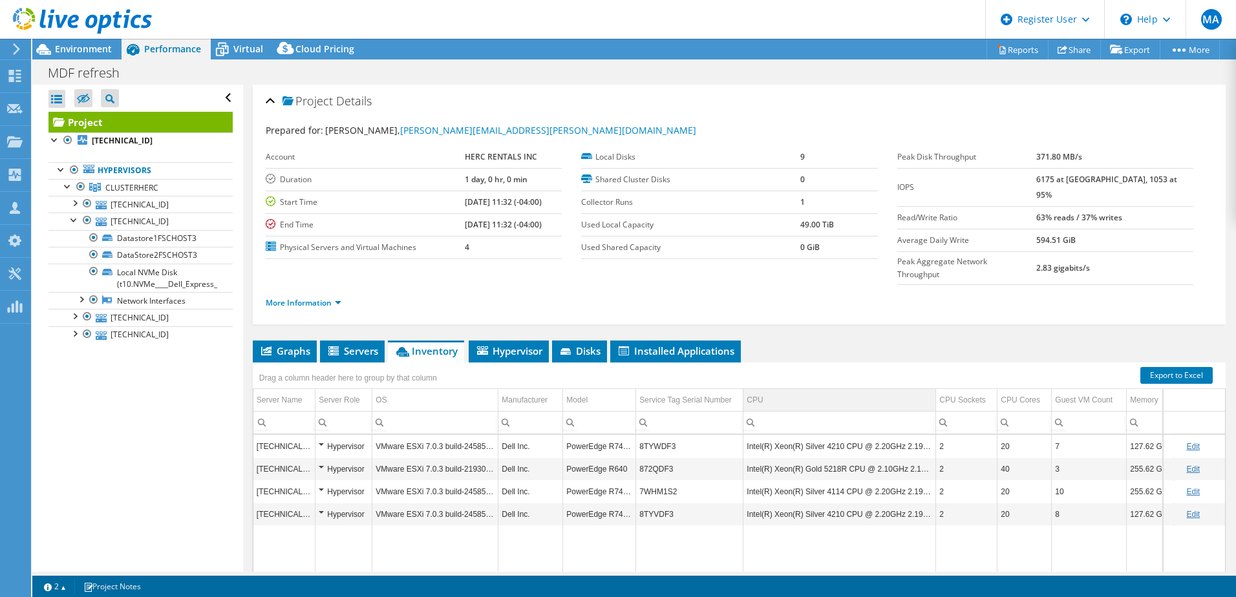
scroll to position [89, 0]
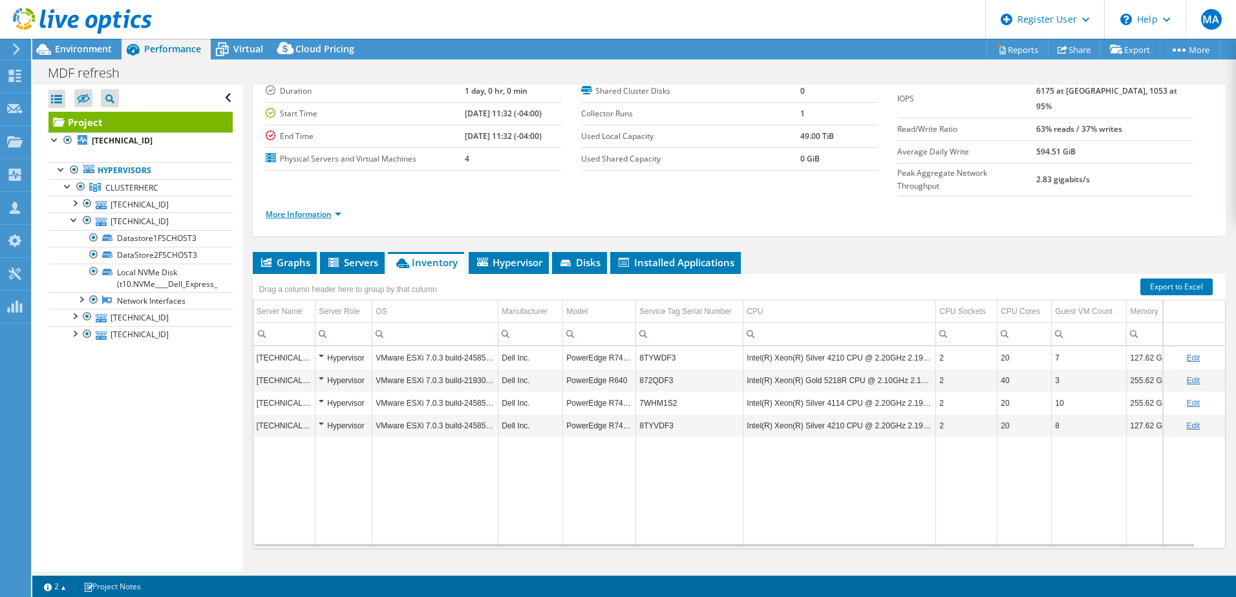
click at [303, 209] on link "More Information" at bounding box center [304, 214] width 76 height 11
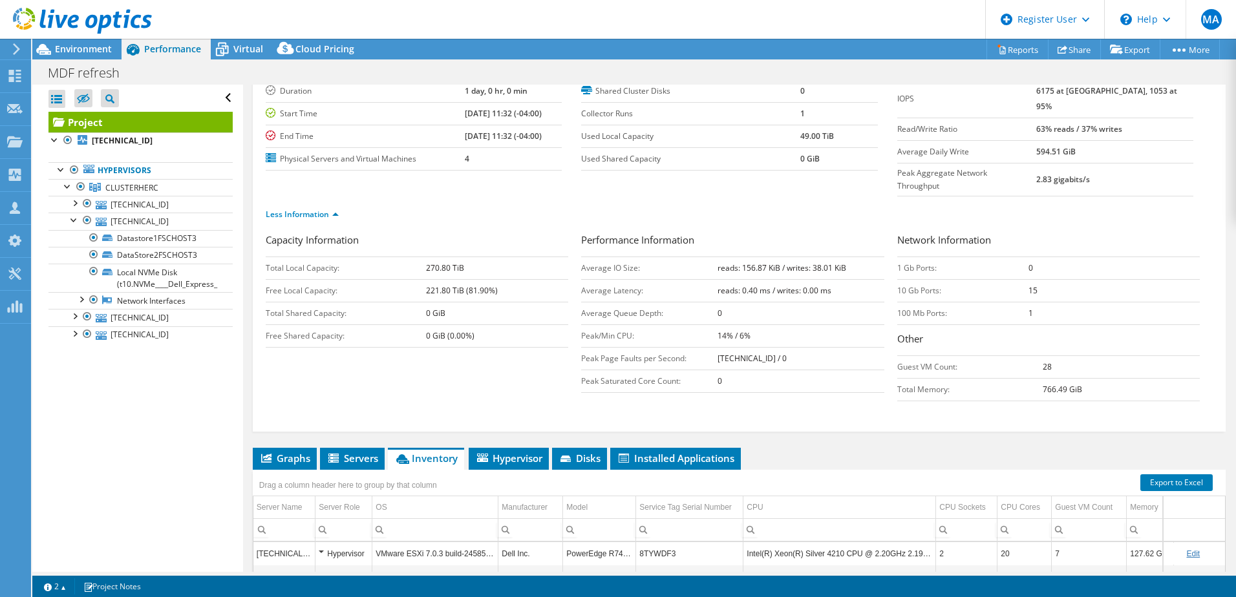
drag, startPoint x: 975, startPoint y: 266, endPoint x: 1038, endPoint y: 266, distance: 63.4
click at [1038, 279] on tr "10 Gb Ports: 15" at bounding box center [1048, 290] width 303 height 23
click at [134, 202] on link "[TECHNICAL_ID]" at bounding box center [140, 204] width 184 height 17
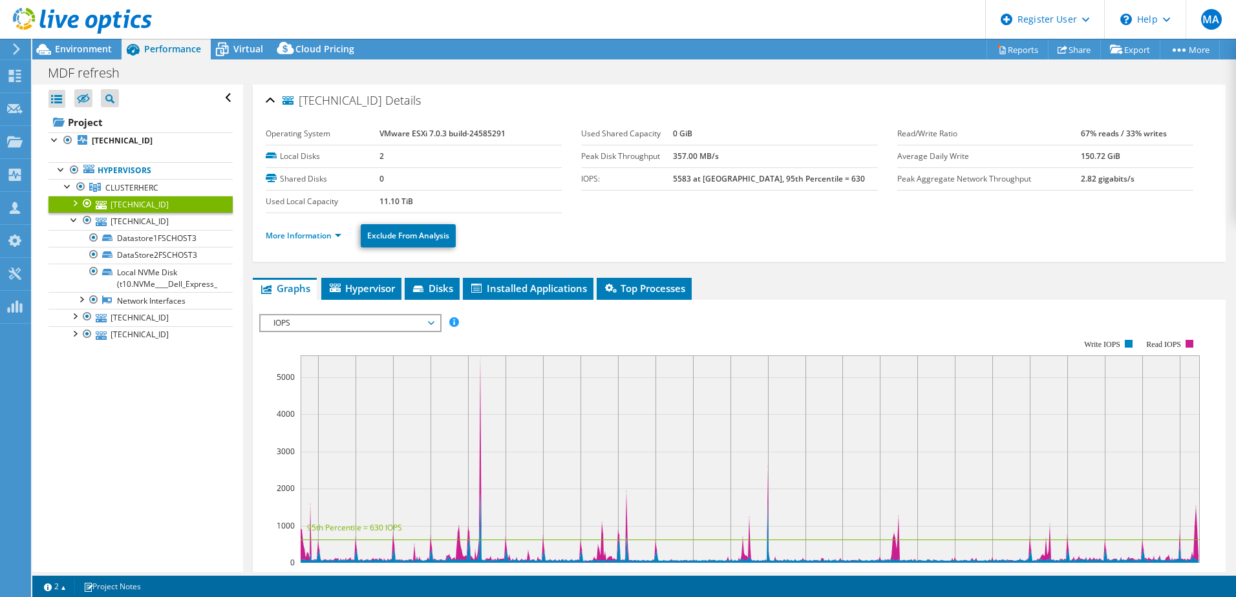
scroll to position [0, 0]
click at [330, 235] on link "More Information" at bounding box center [304, 236] width 76 height 11
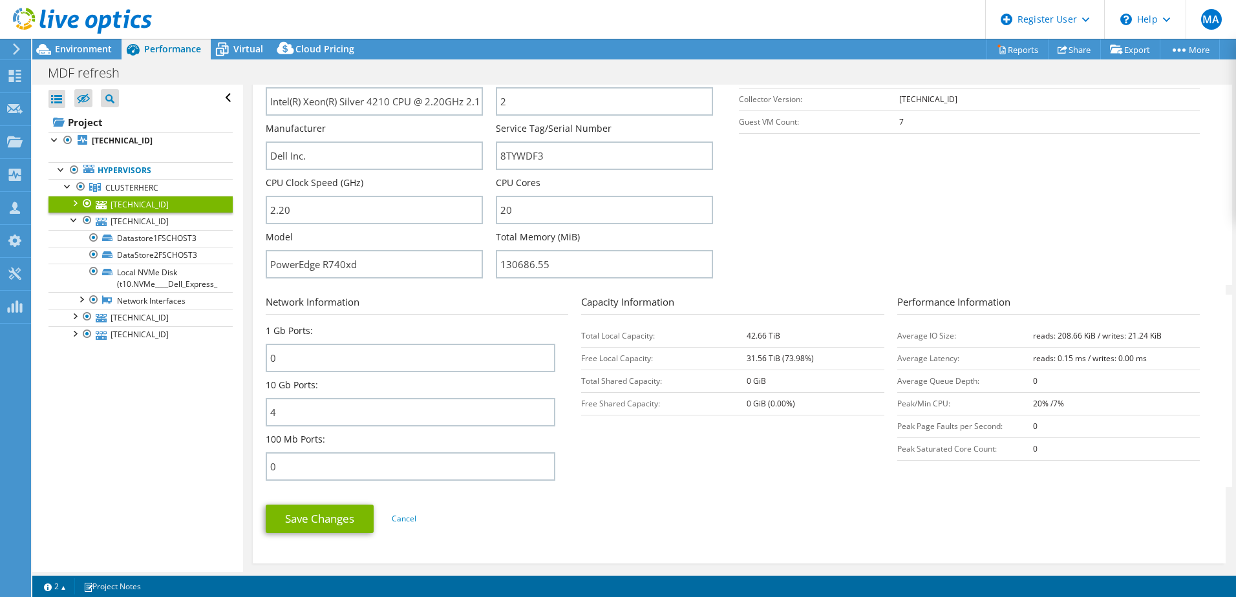
scroll to position [323, 0]
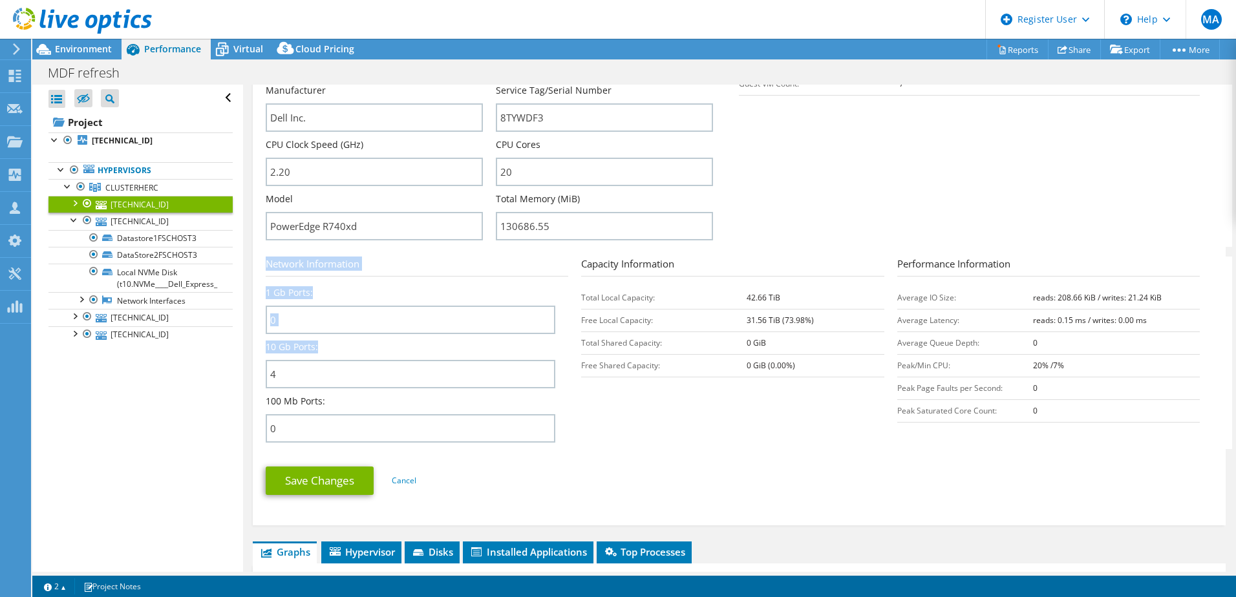
drag, startPoint x: 262, startPoint y: 348, endPoint x: 324, endPoint y: 350, distance: 61.5
click at [324, 350] on div "[TECHNICAL_ID] Details Operating System VMware ESXi 7.0.3 build-24585291 Local …" at bounding box center [739, 143] width 973 height 764
click at [324, 350] on div "10 Gb Ports: 4" at bounding box center [411, 365] width 290 height 48
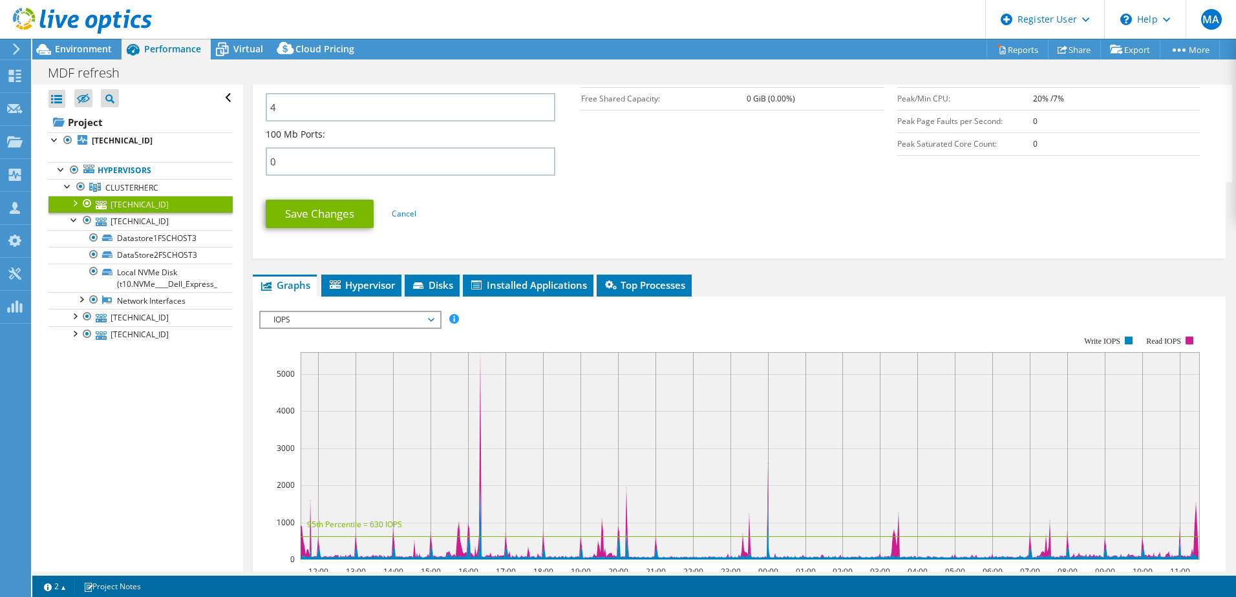
scroll to position [711, 0]
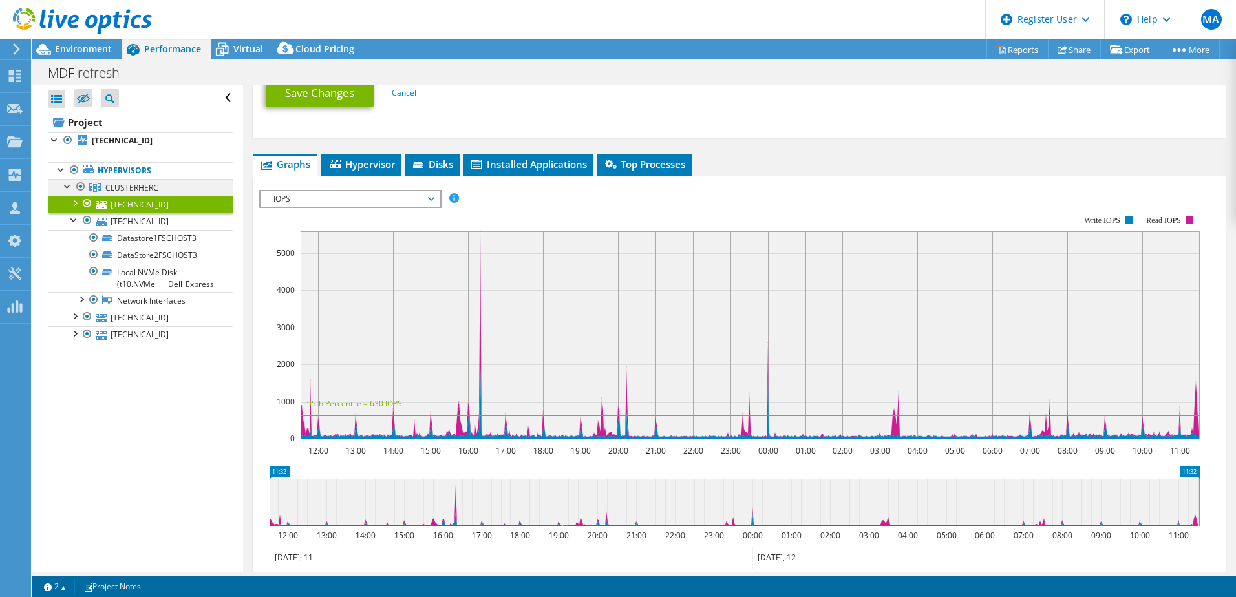
click at [121, 186] on span "CLUSTERHERC" at bounding box center [131, 187] width 53 height 11
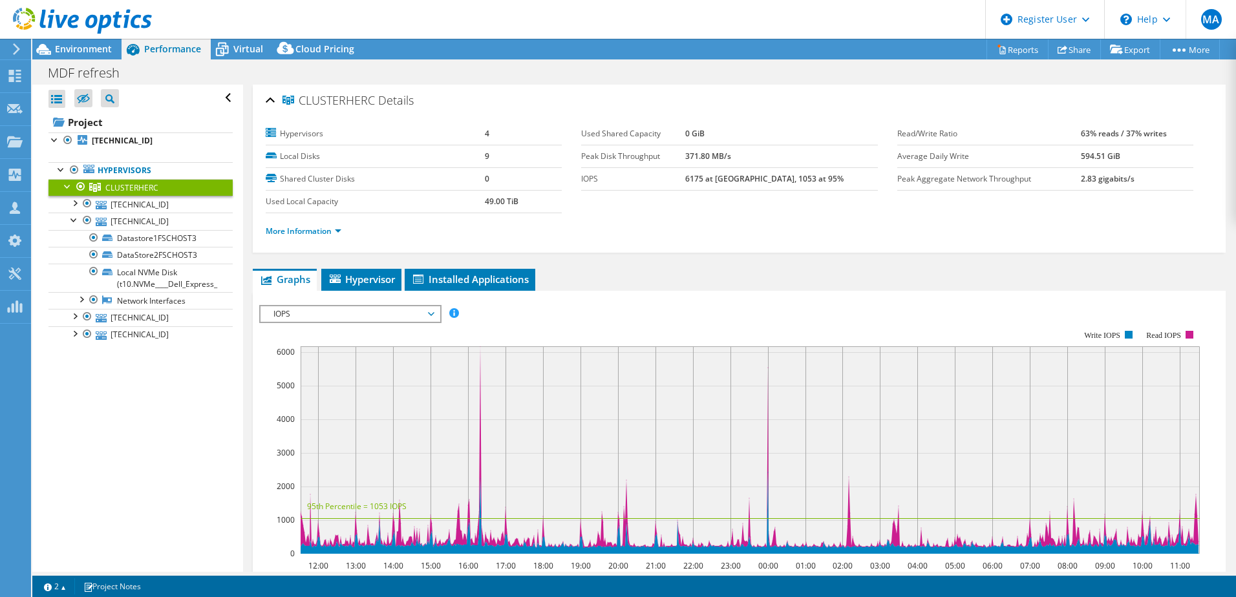
scroll to position [0, 0]
click at [56, 57] on div "Environment" at bounding box center [76, 49] width 89 height 21
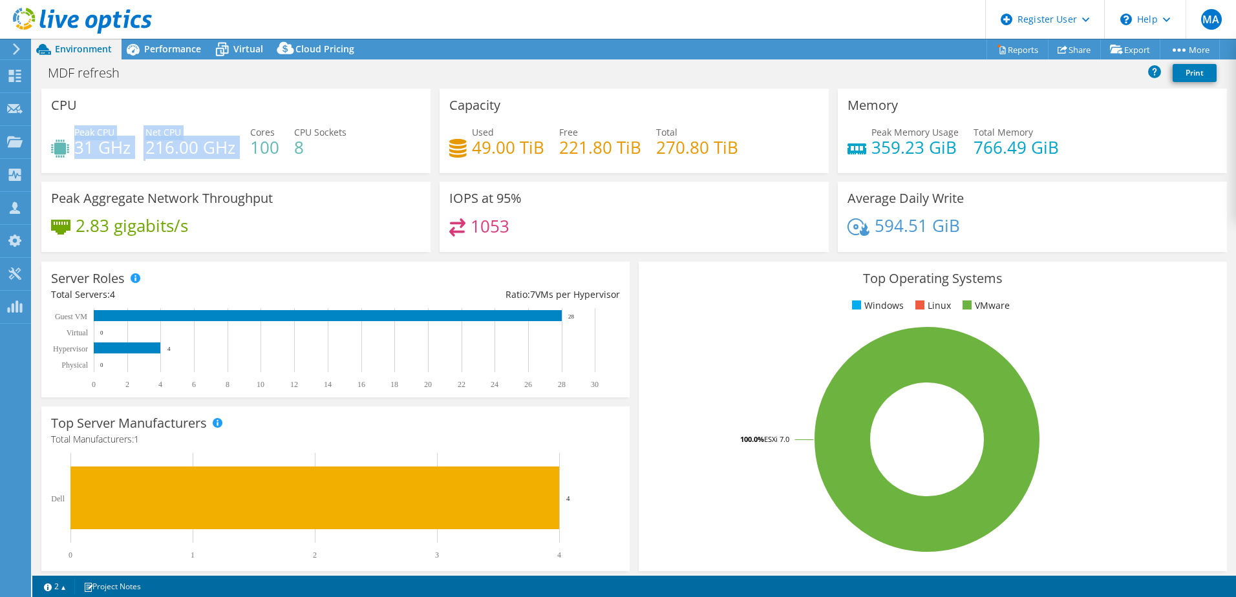
drag, startPoint x: 74, startPoint y: 148, endPoint x: 200, endPoint y: 159, distance: 126.6
click at [200, 159] on div "Peak CPU 31 GHz Net CPU 216.00 GHz Cores 100 CPU Sockets 8" at bounding box center [236, 146] width 370 height 42
drag, startPoint x: 200, startPoint y: 159, endPoint x: 350, endPoint y: 156, distance: 150.7
click at [350, 156] on div "Peak CPU 31 GHz Net CPU 216.00 GHz Cores 100 CPU Sockets 8" at bounding box center [236, 146] width 370 height 42
click at [178, 47] on span "Performance" at bounding box center [172, 49] width 57 height 12
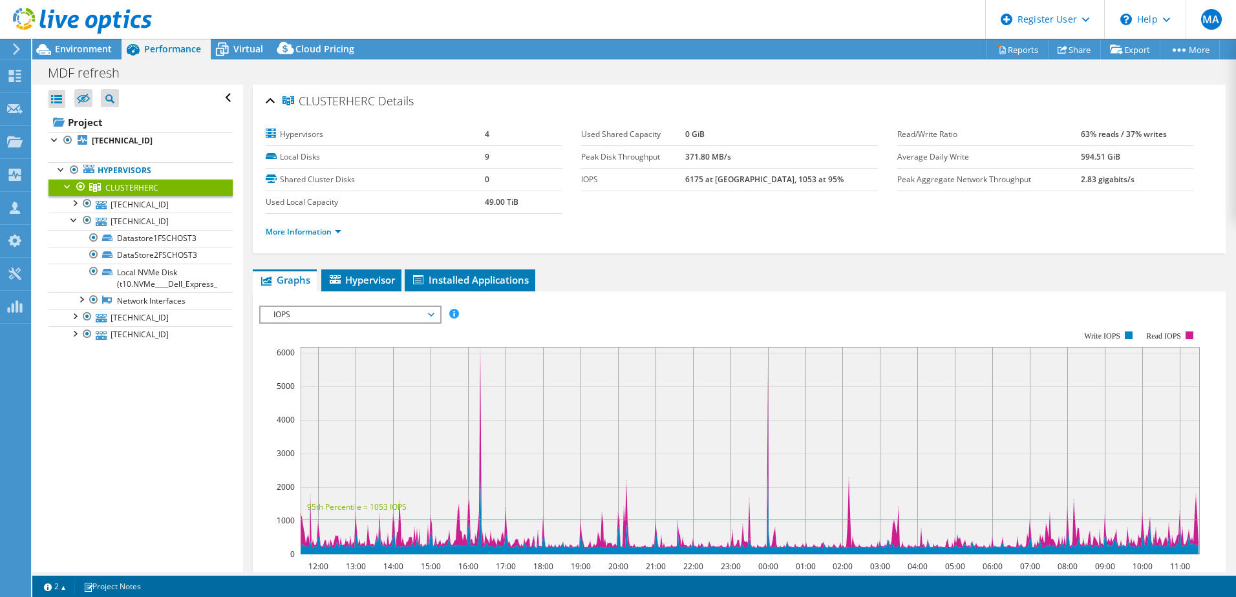
click at [326, 313] on span "IOPS" at bounding box center [350, 315] width 166 height 16
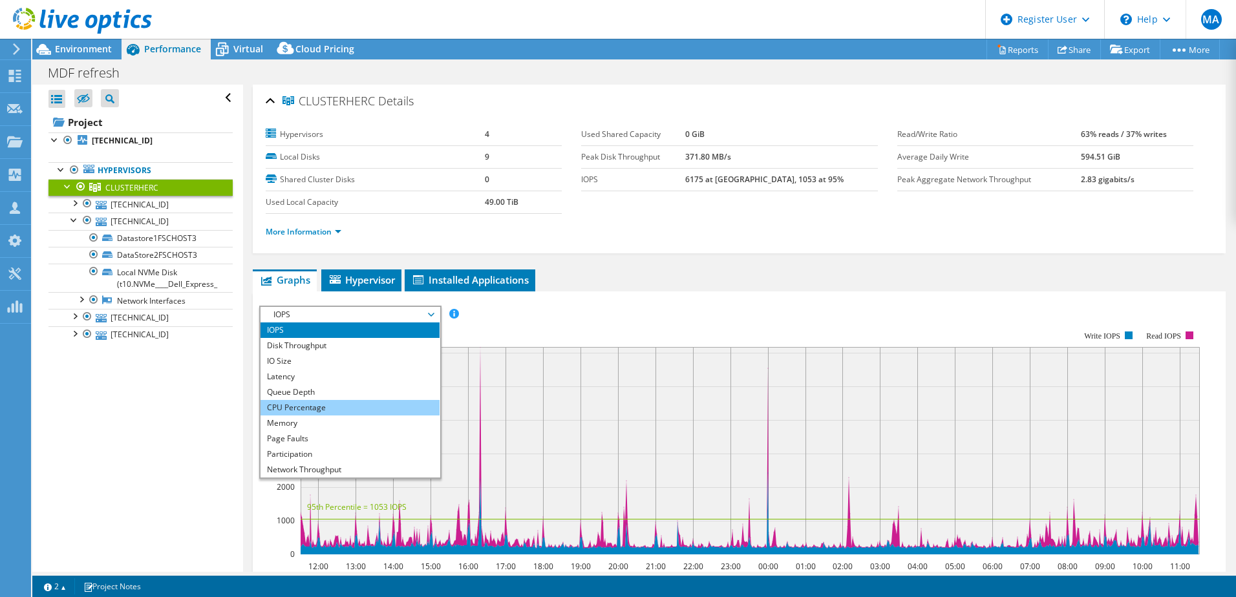
click at [310, 403] on li "CPU Percentage" at bounding box center [350, 408] width 179 height 16
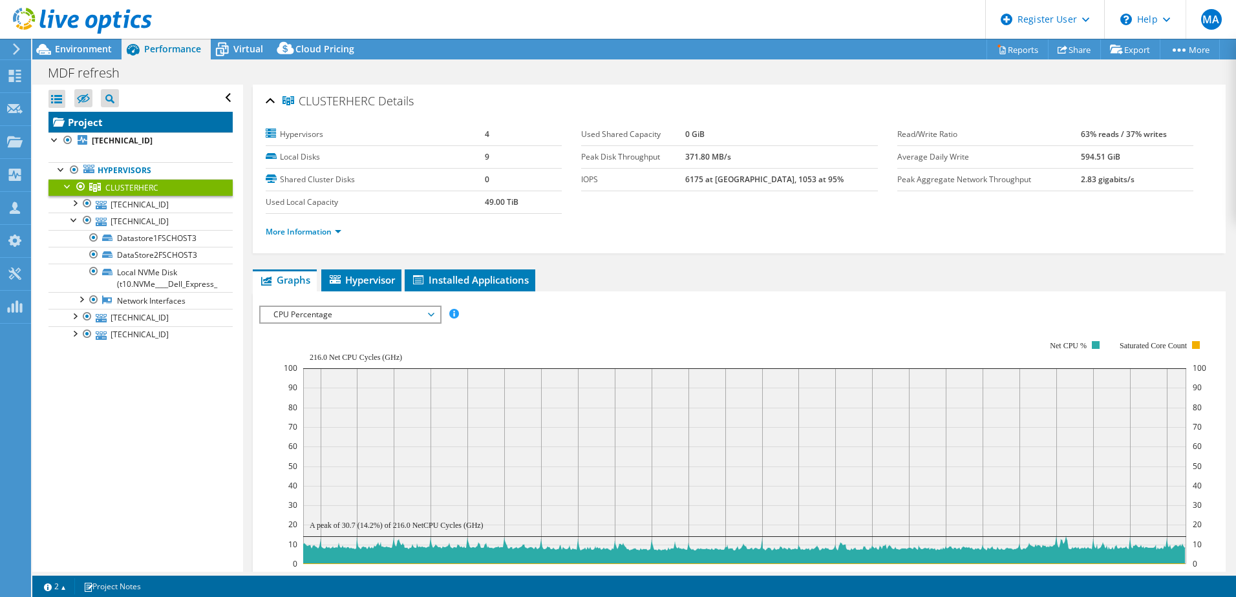
click at [100, 119] on link "Project" at bounding box center [140, 122] width 184 height 21
